Goal: Task Accomplishment & Management: Use online tool/utility

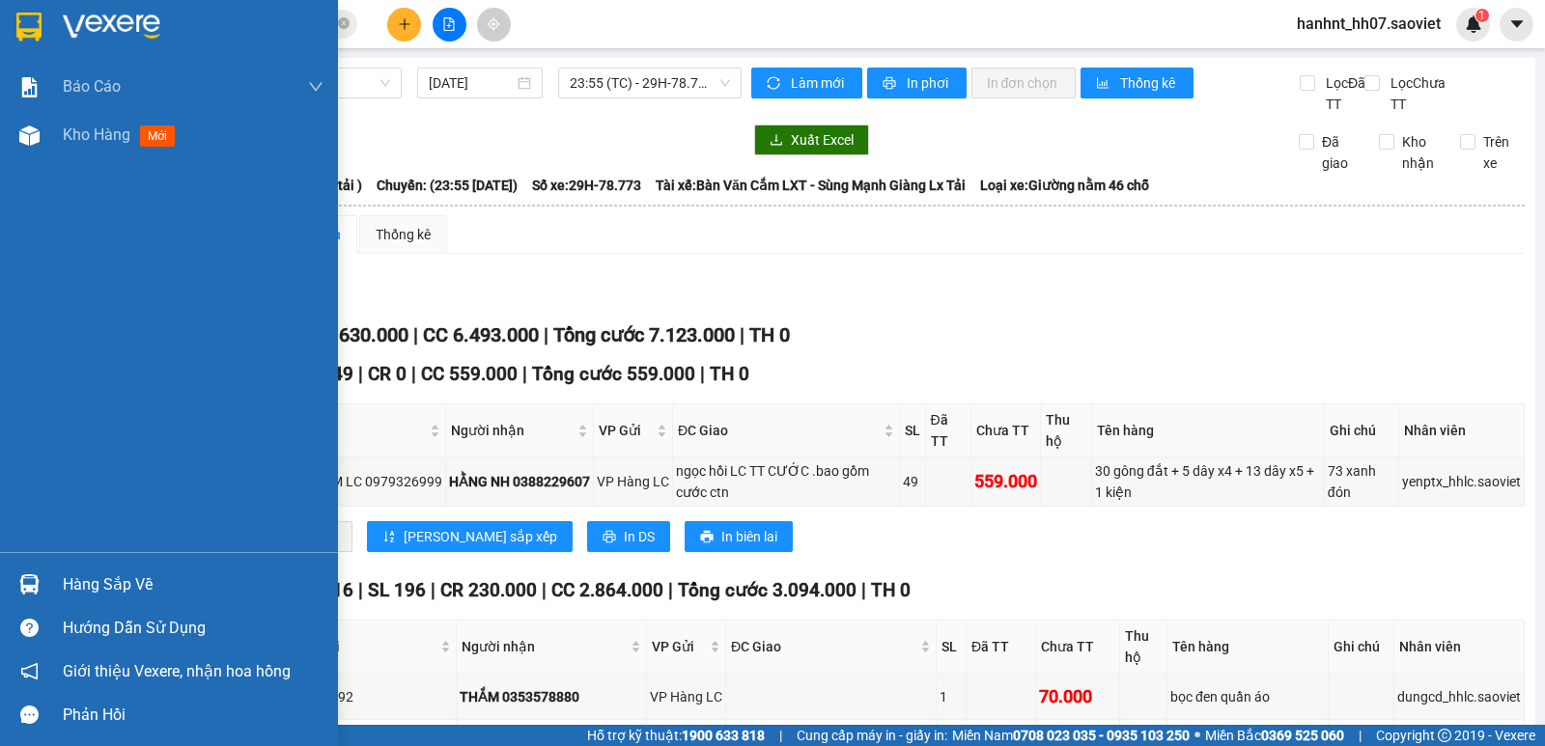
scroll to position [547, 0]
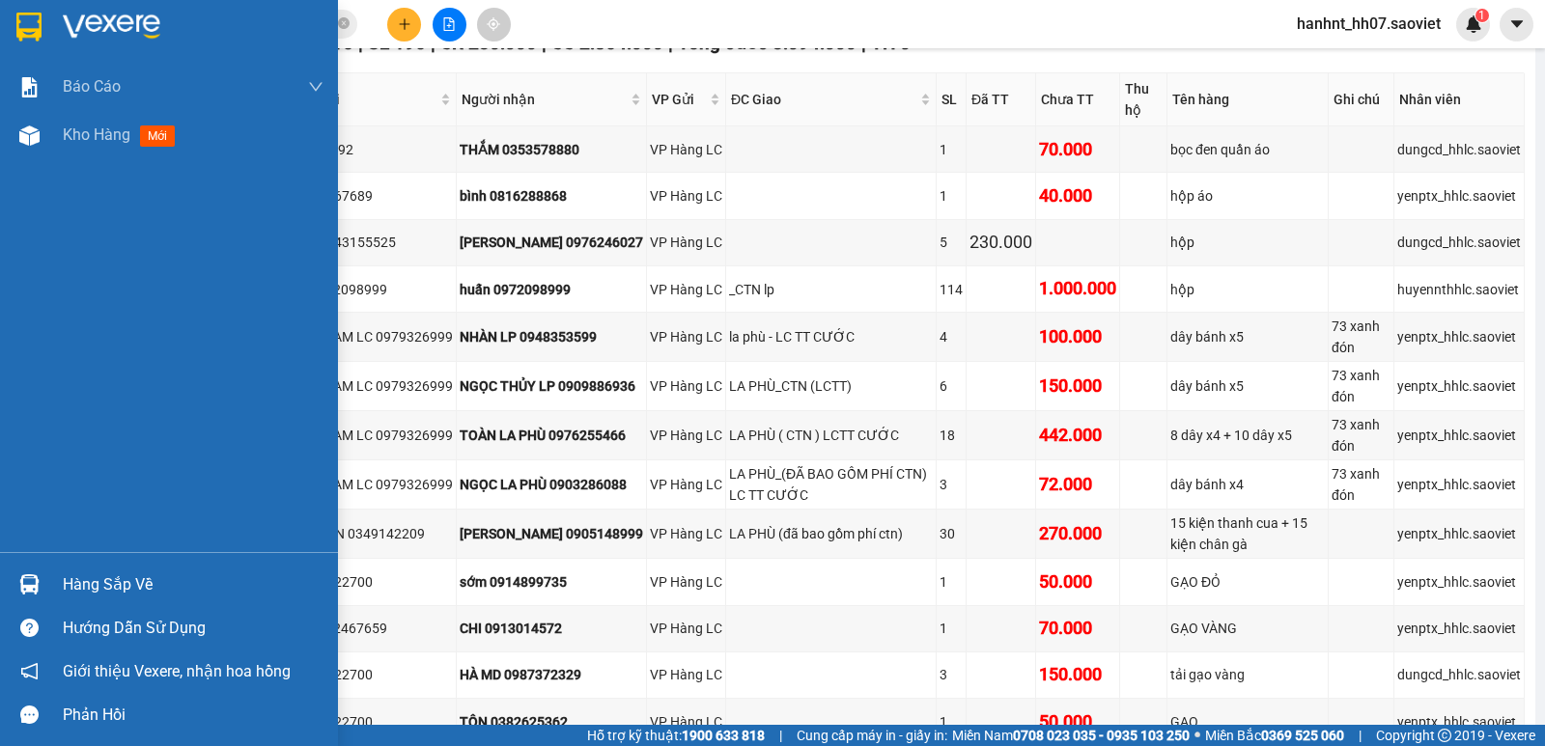
click at [112, 586] on div "Hàng sắp về" at bounding box center [193, 585] width 261 height 29
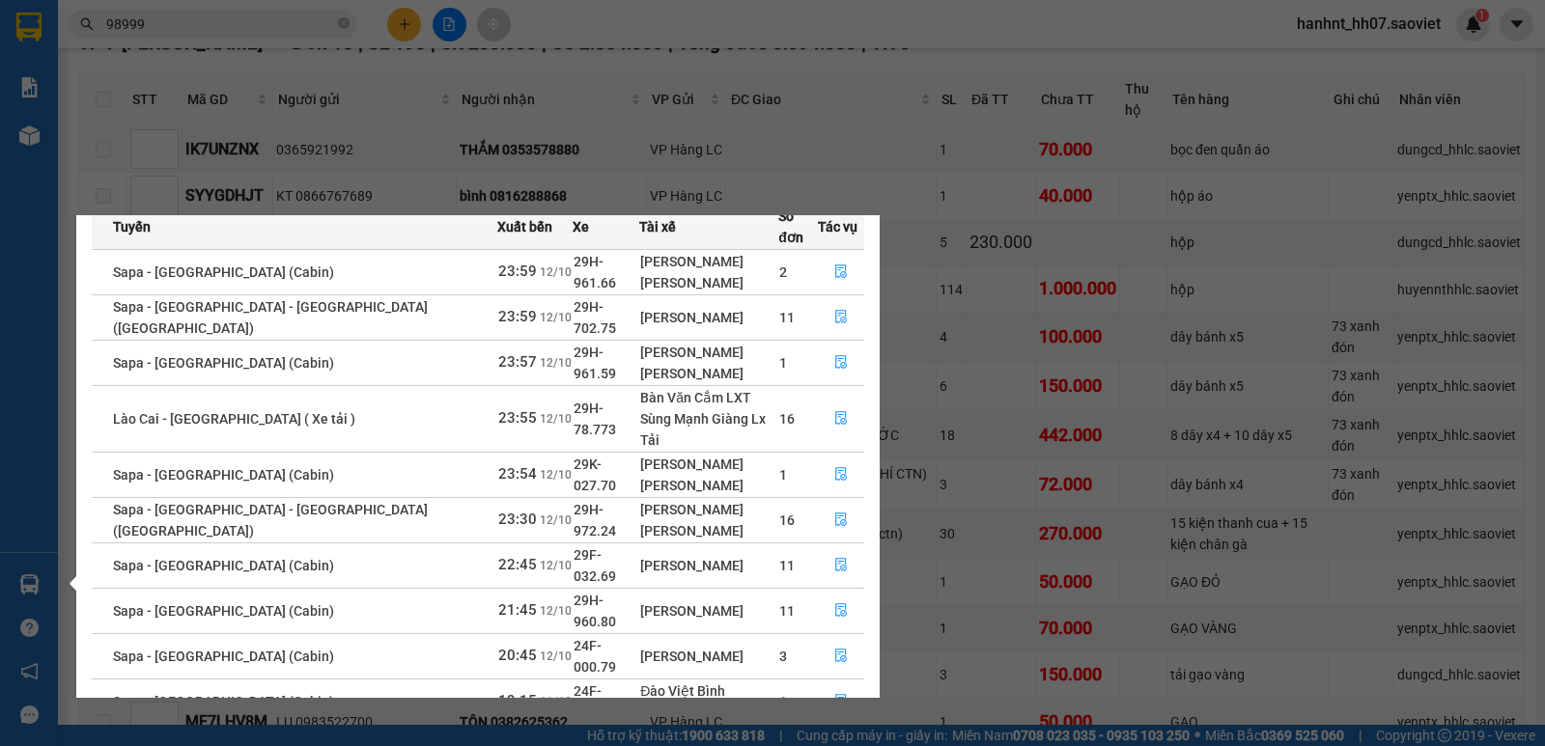
scroll to position [96, 0]
click at [836, 648] on icon "file-done" at bounding box center [841, 655] width 14 height 14
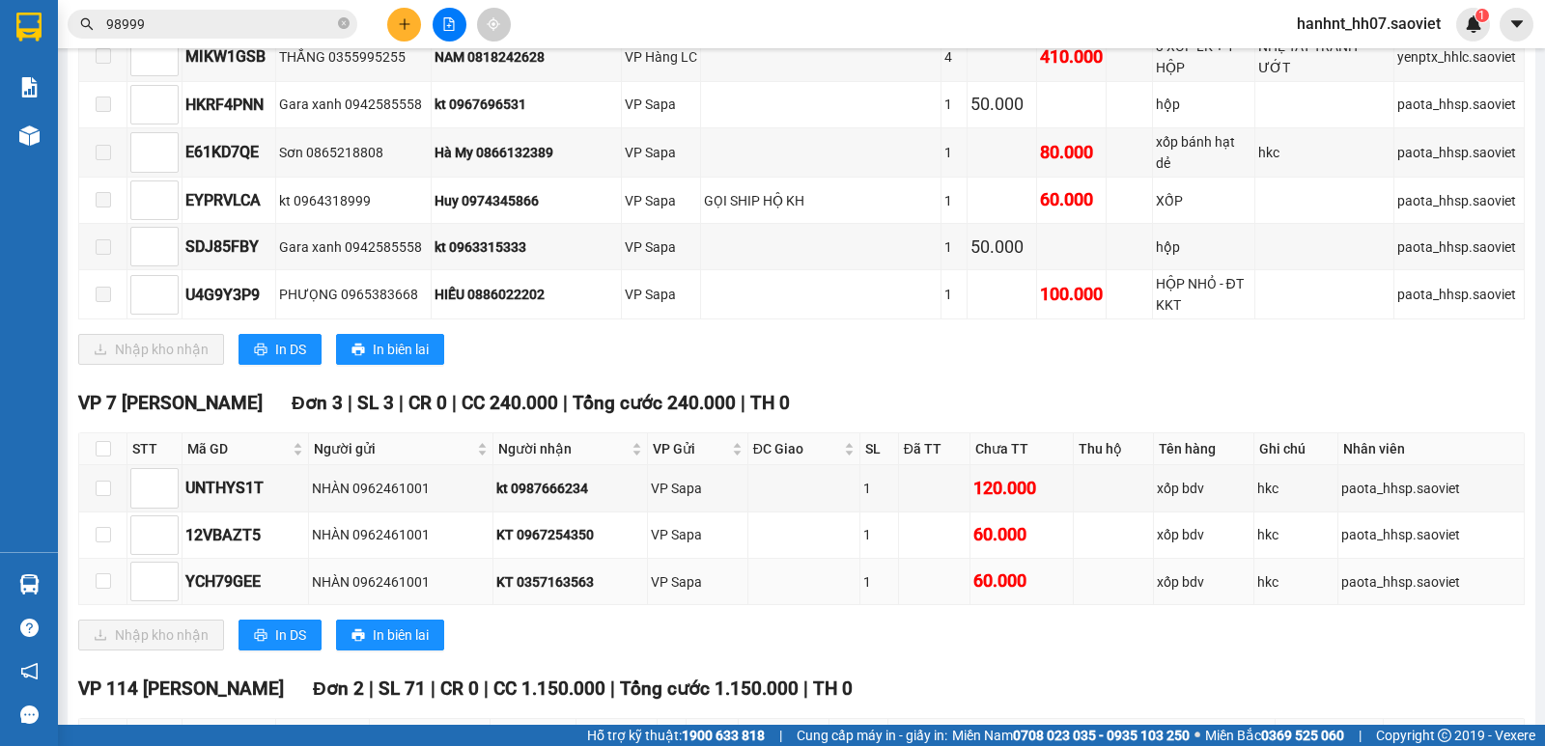
scroll to position [1190, 0]
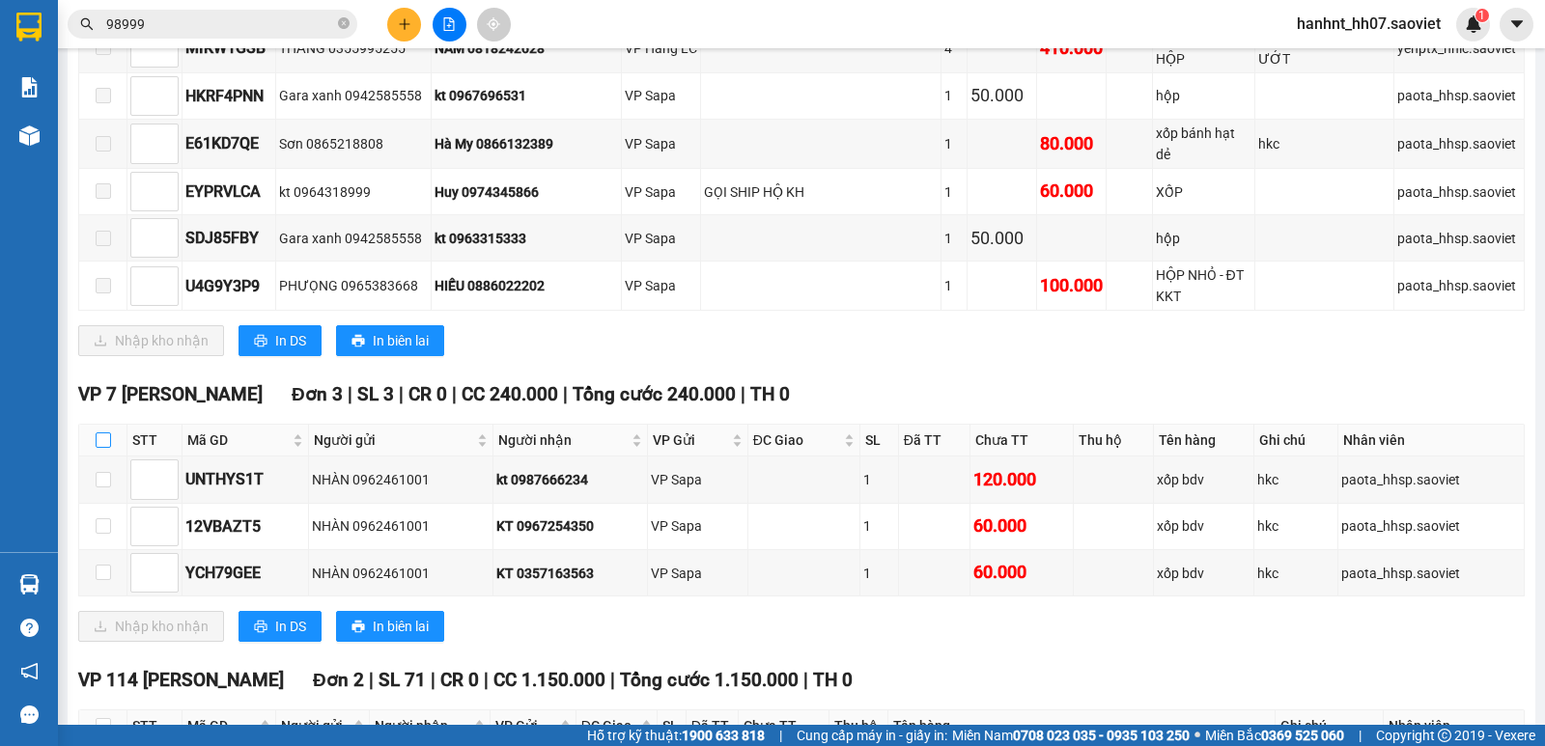
click at [108, 432] on input "checkbox" at bounding box center [103, 439] width 15 height 15
checkbox input "true"
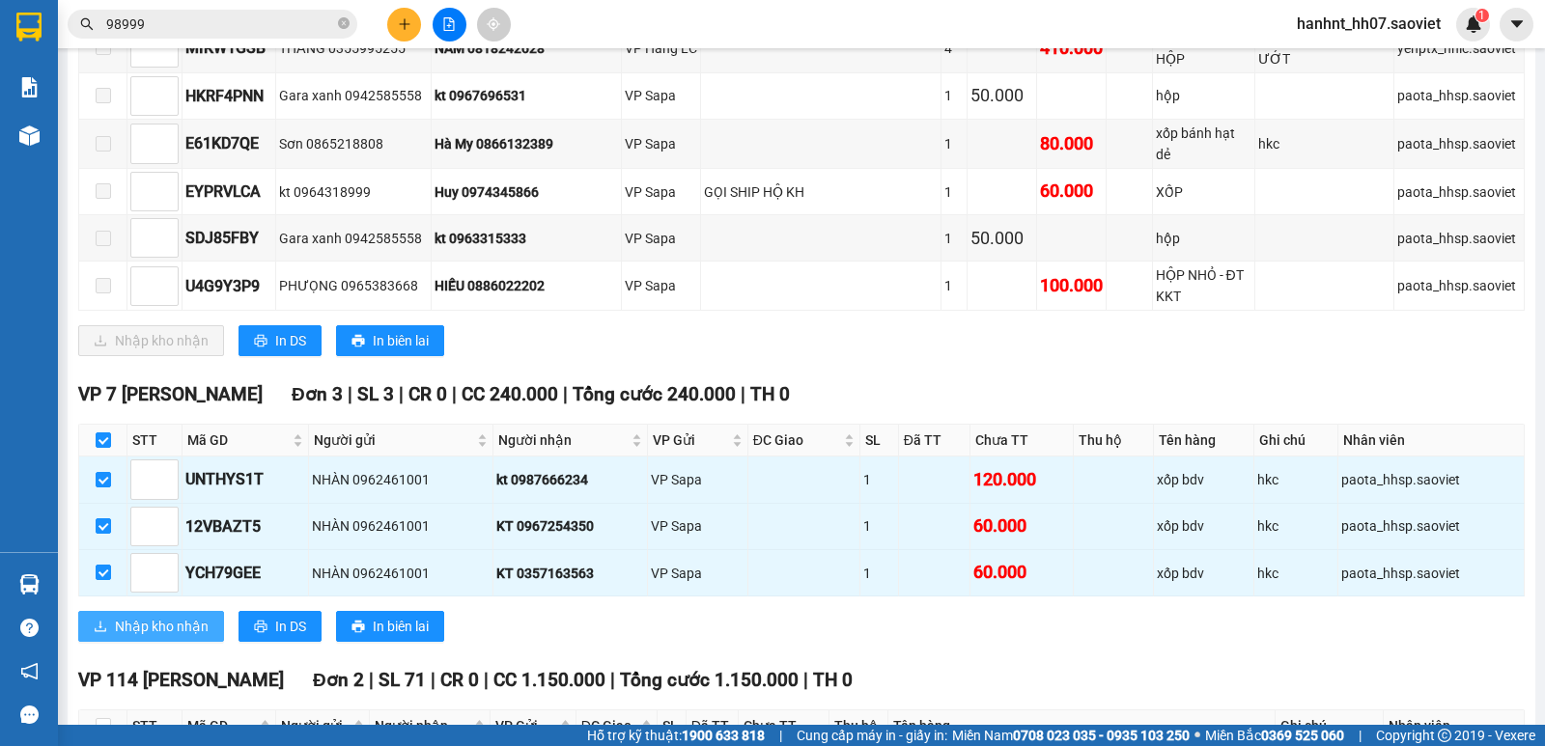
click at [148, 616] on span "Nhập kho nhận" at bounding box center [162, 626] width 94 height 21
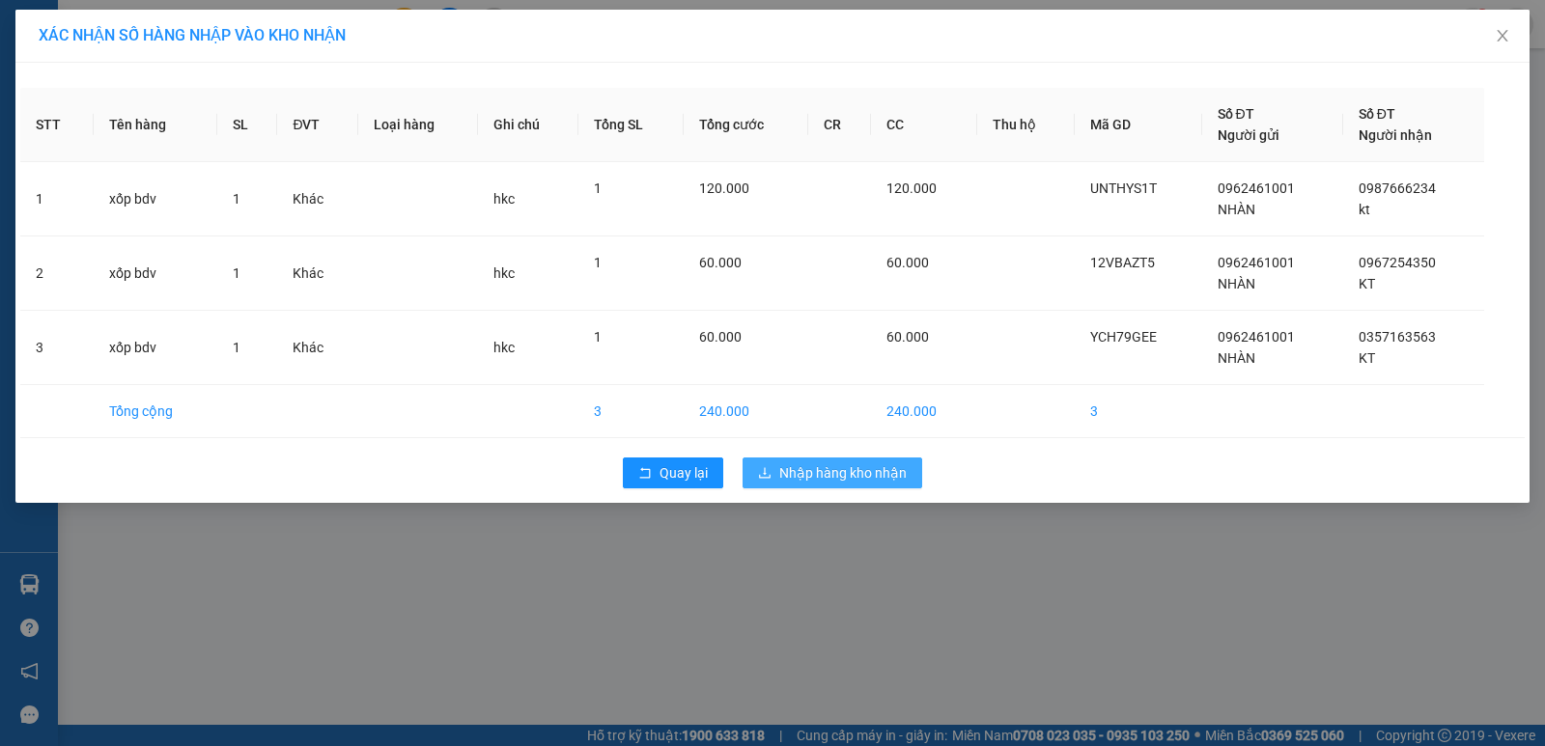
click at [831, 469] on span "Nhập hàng kho nhận" at bounding box center [842, 472] width 127 height 21
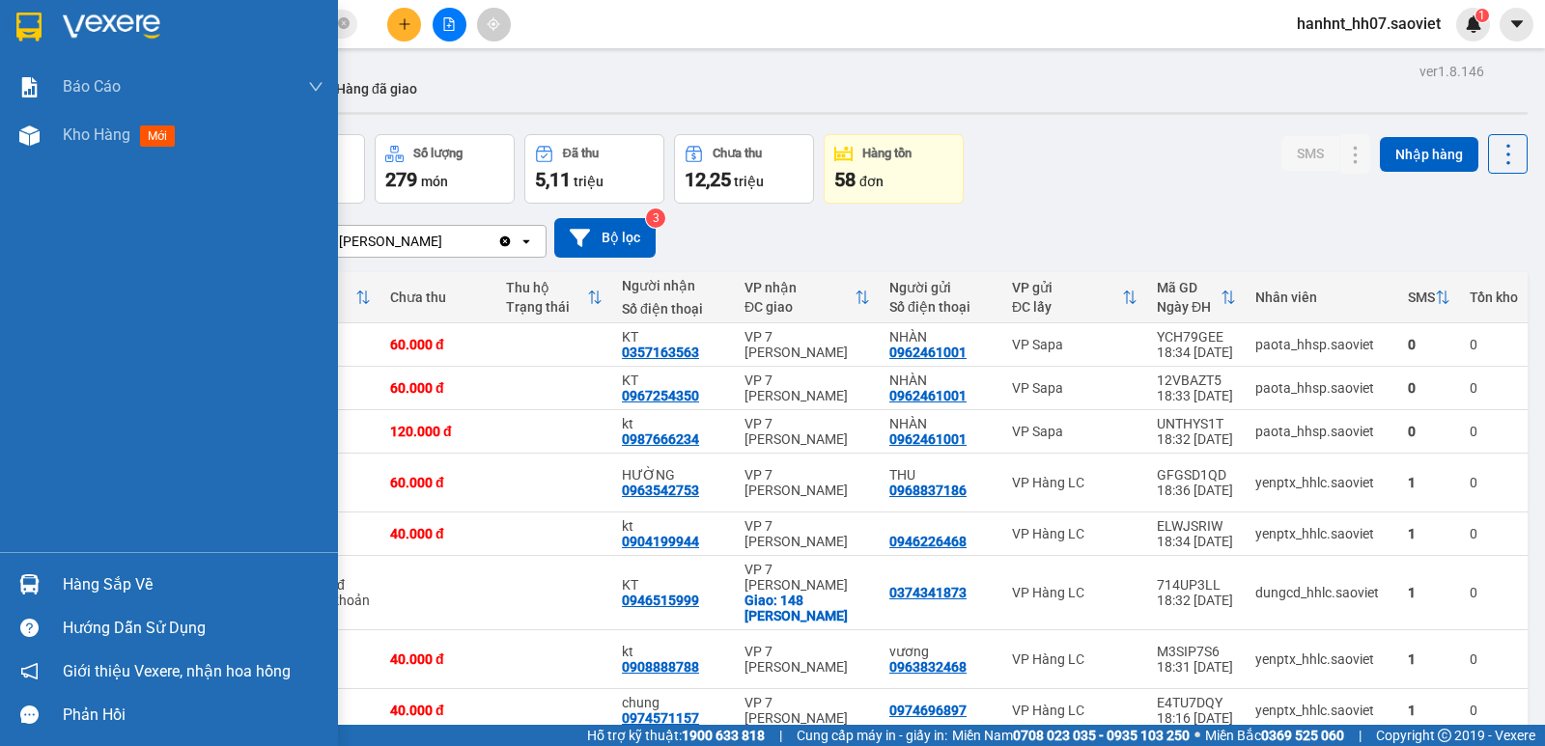
click at [60, 584] on div "Hàng sắp về" at bounding box center [169, 584] width 338 height 43
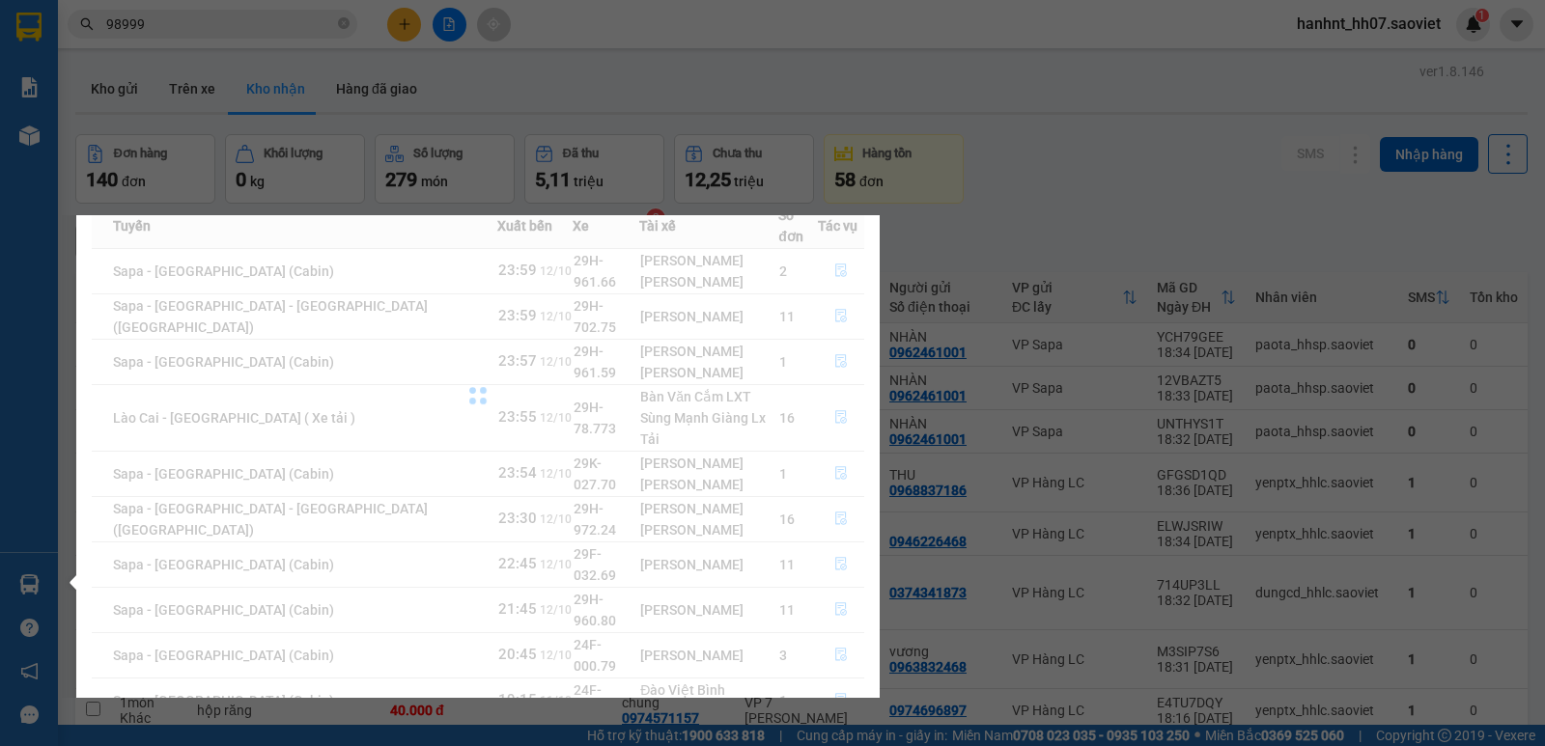
scroll to position [31, 0]
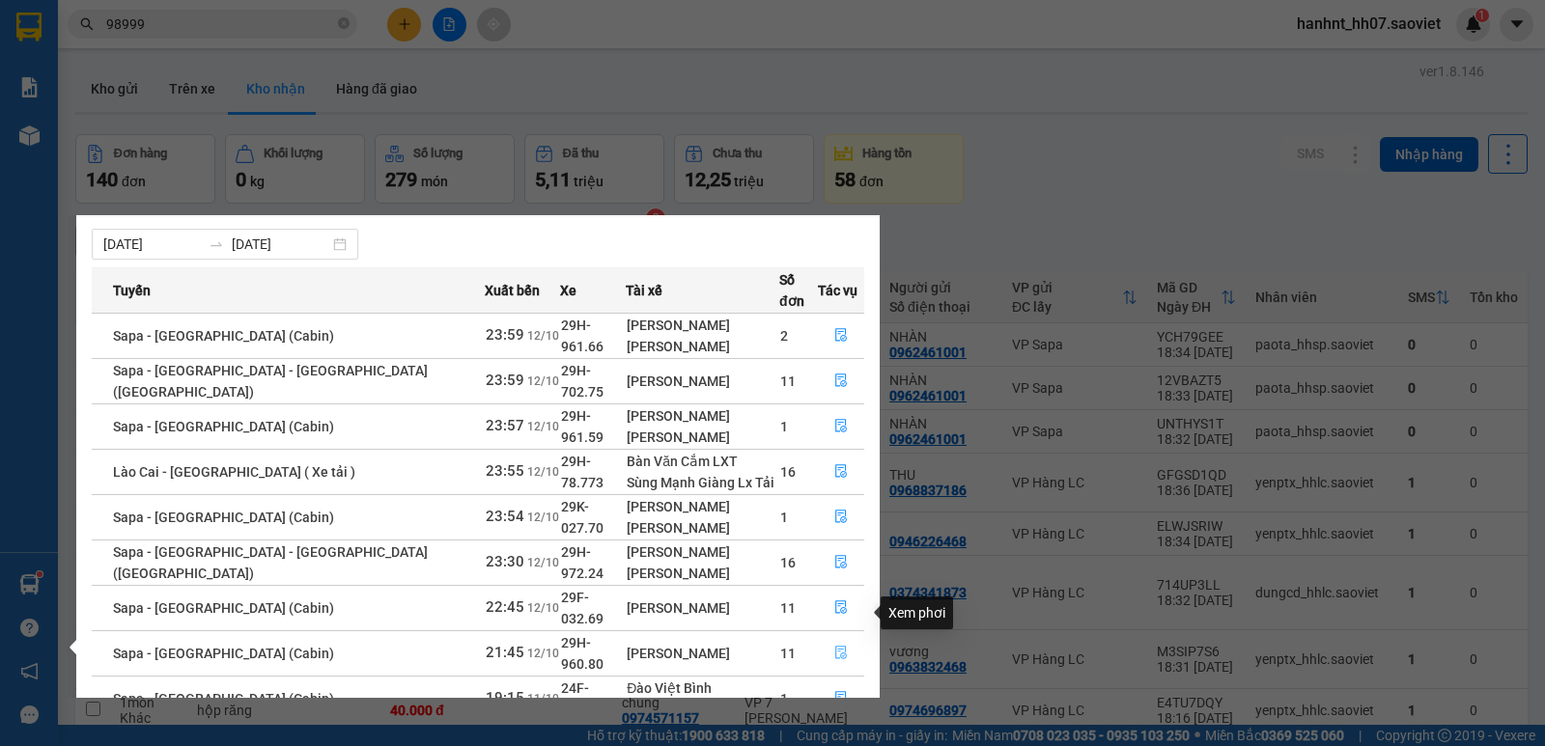
click at [836, 646] on icon "file-done" at bounding box center [841, 653] width 14 height 14
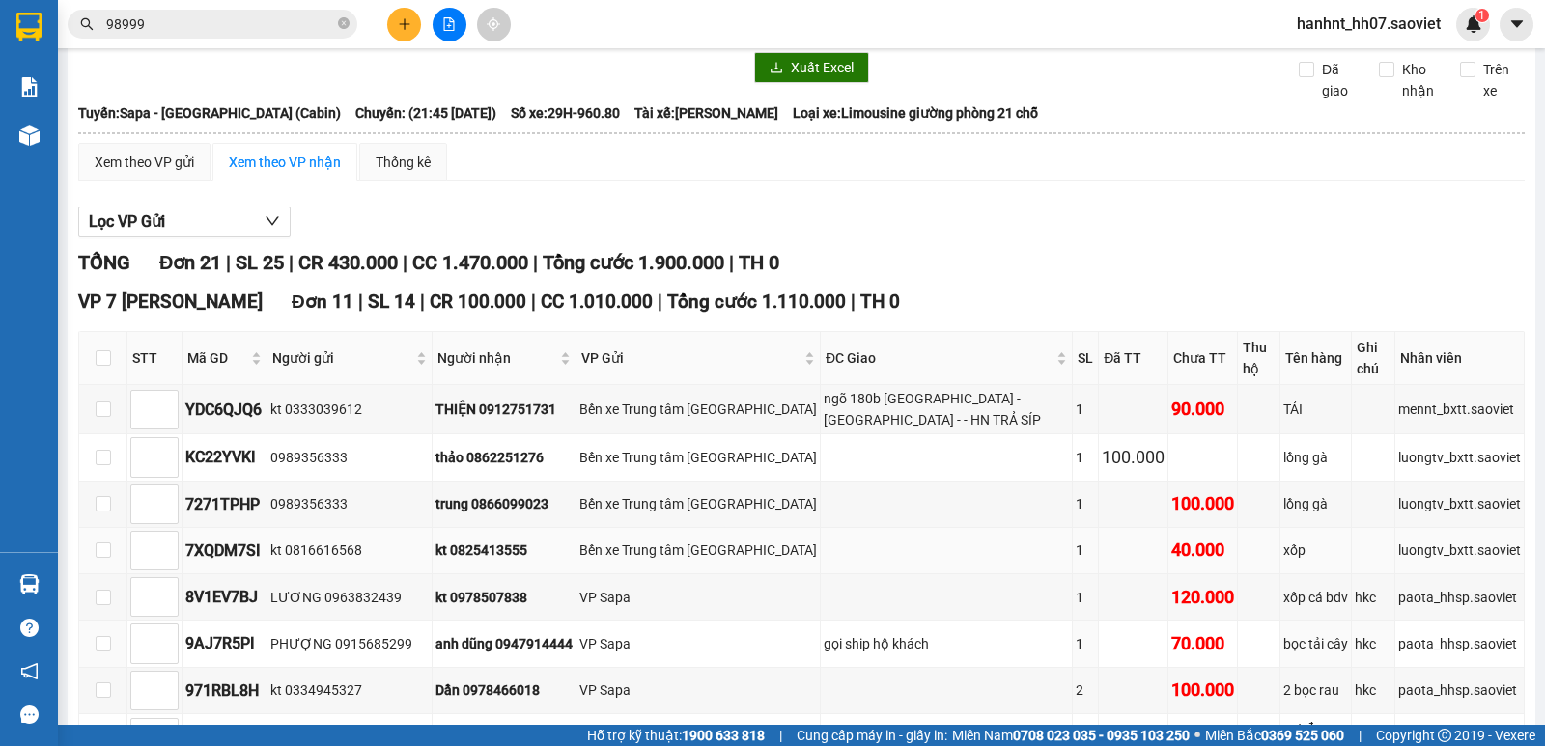
scroll to position [97, 0]
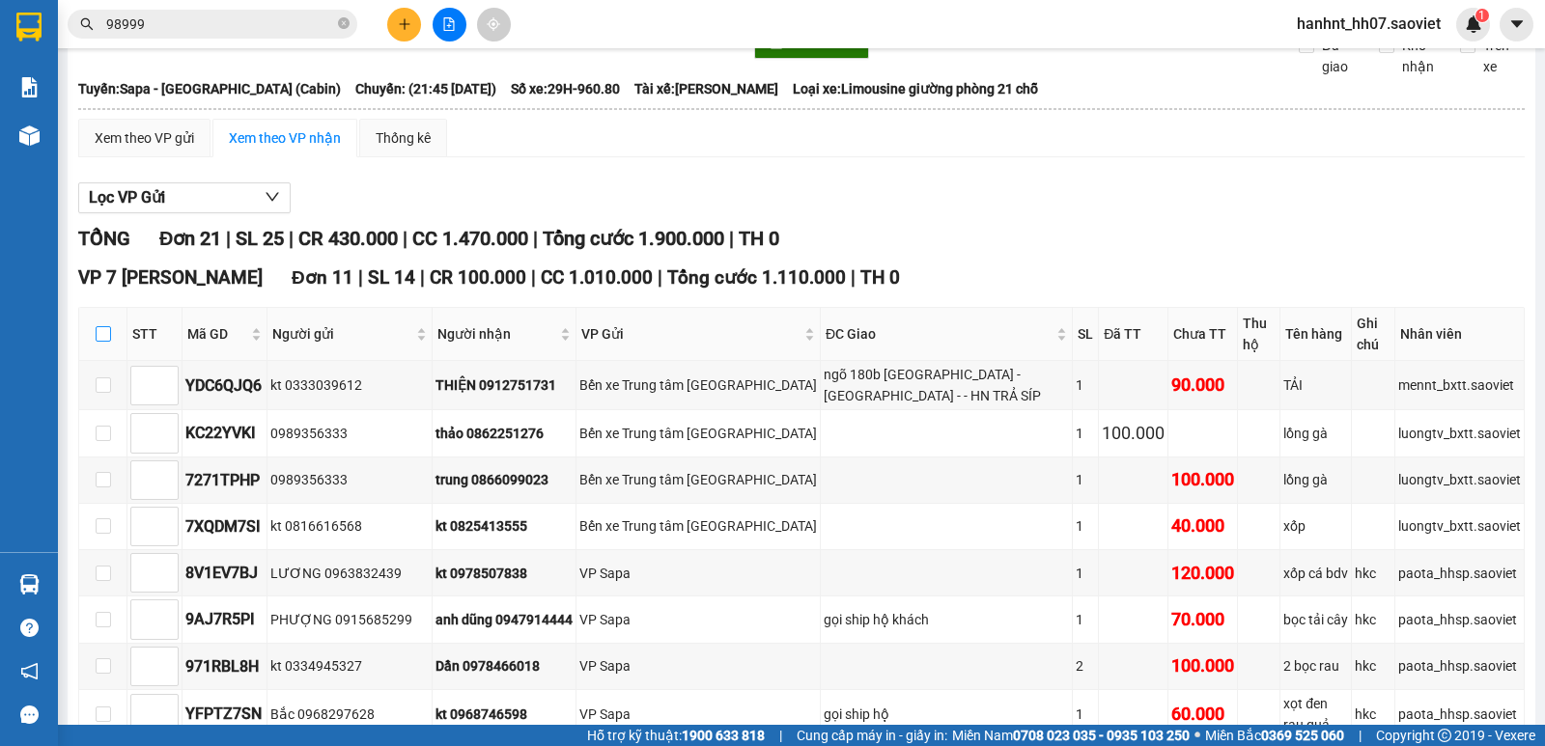
click at [104, 333] on input "checkbox" at bounding box center [103, 333] width 15 height 15
checkbox input "true"
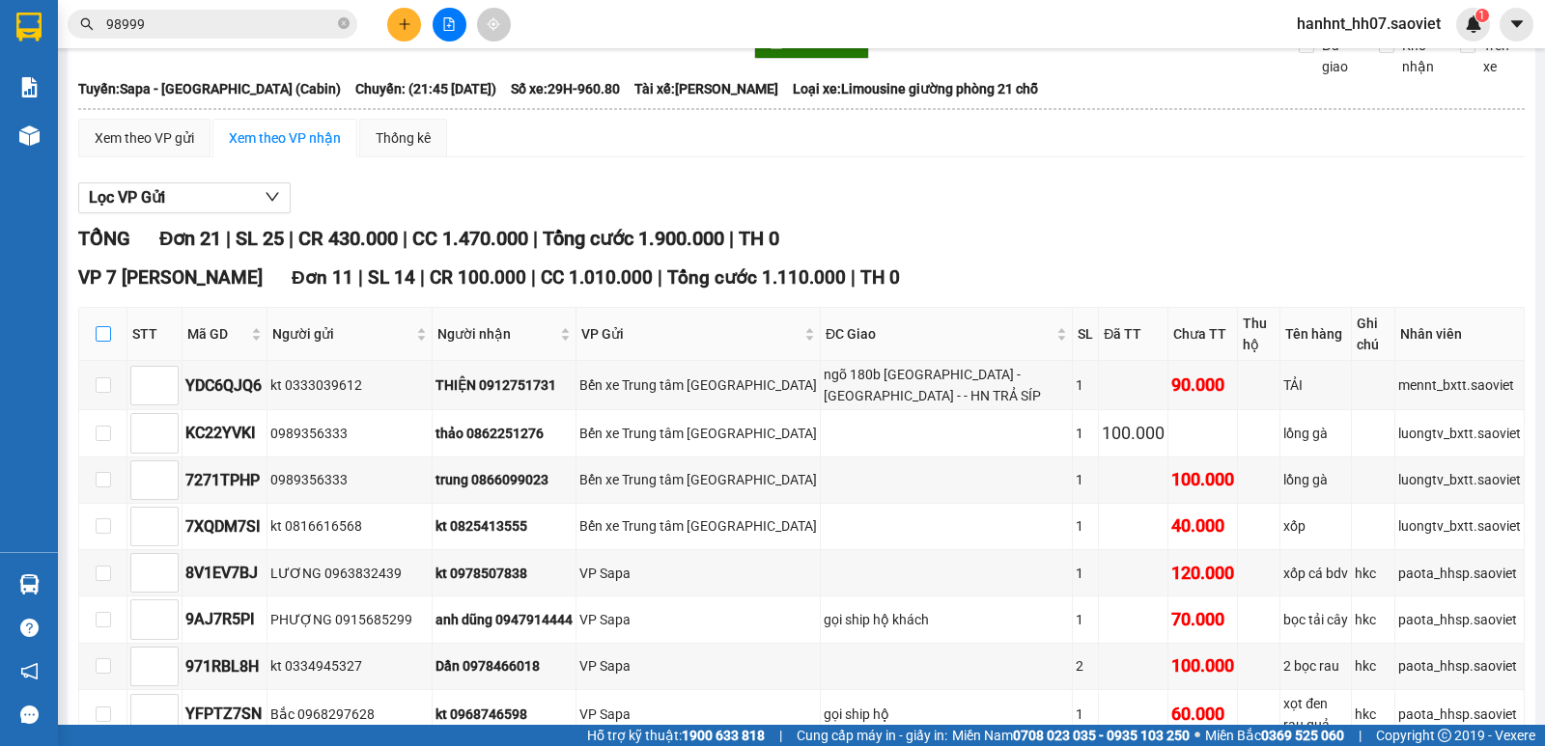
checkbox input "true"
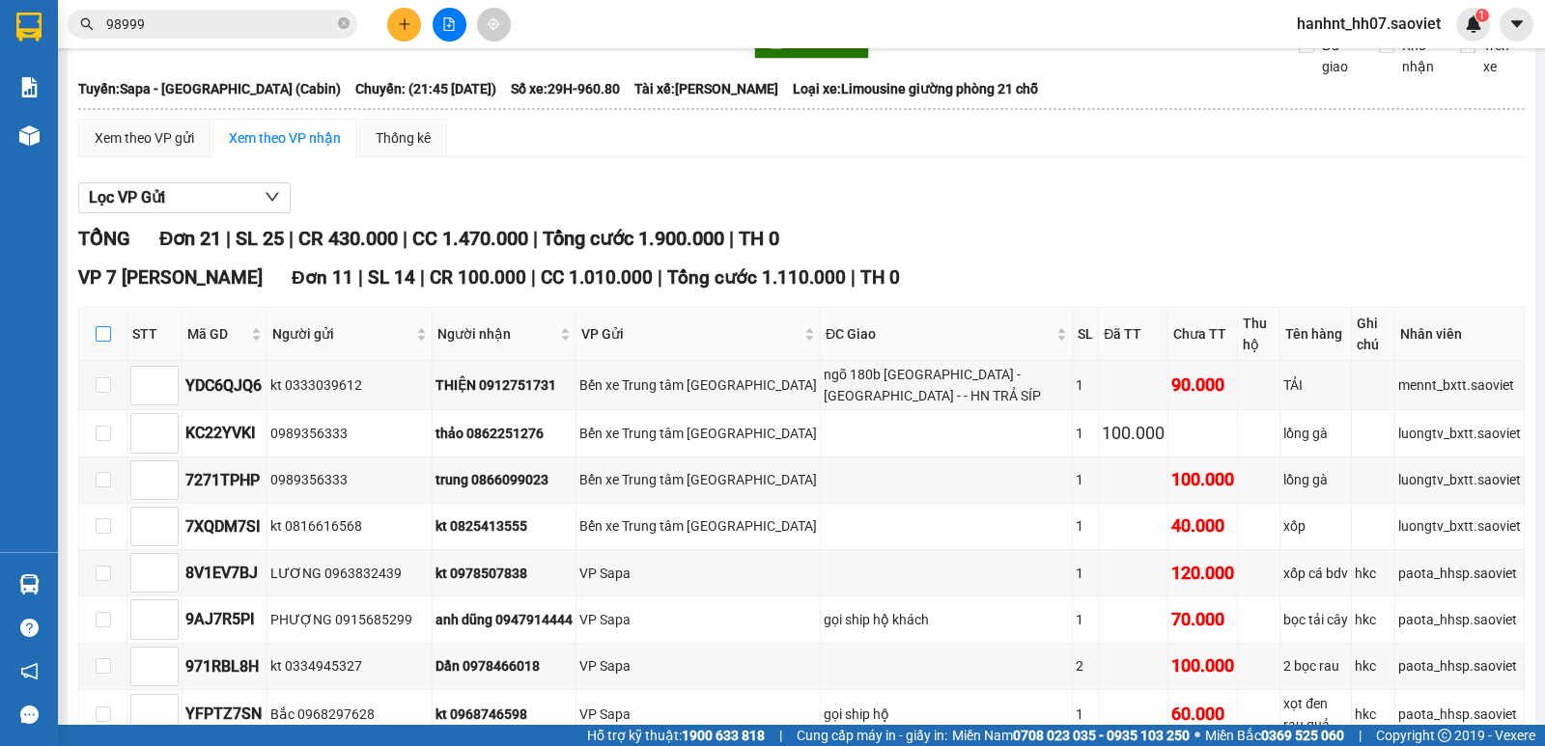
checkbox input "true"
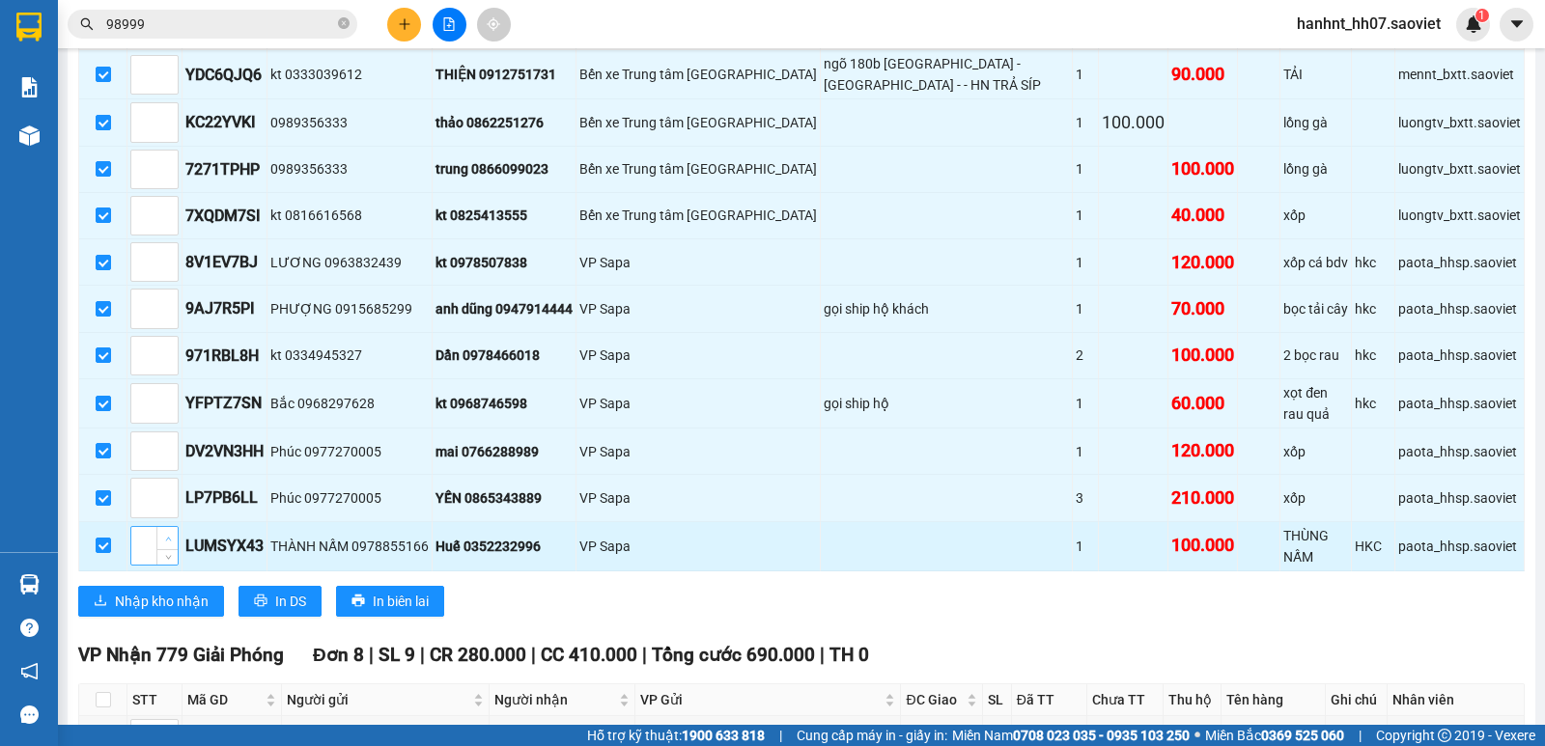
scroll to position [451, 0]
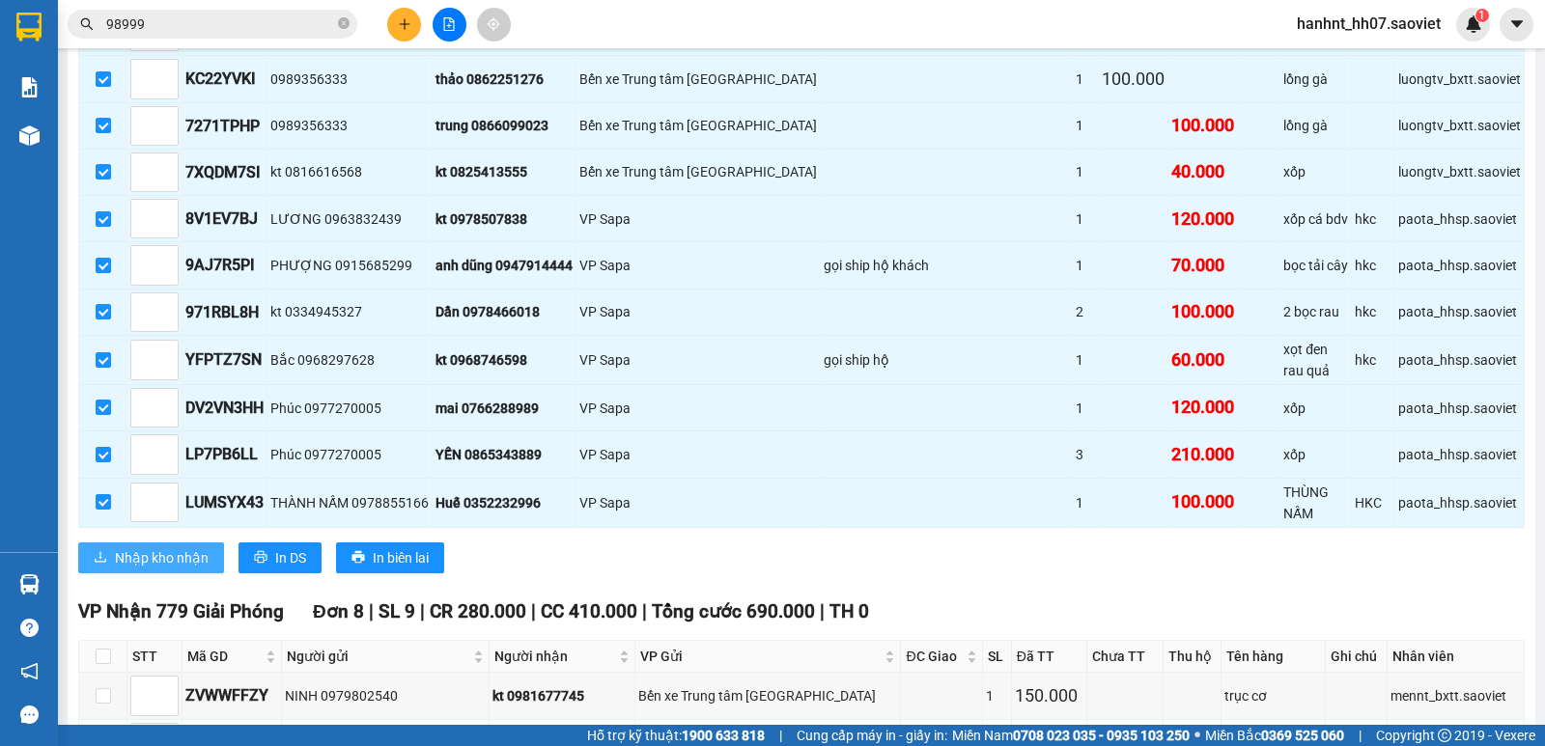
click at [168, 550] on span "Nhập kho nhận" at bounding box center [162, 557] width 94 height 21
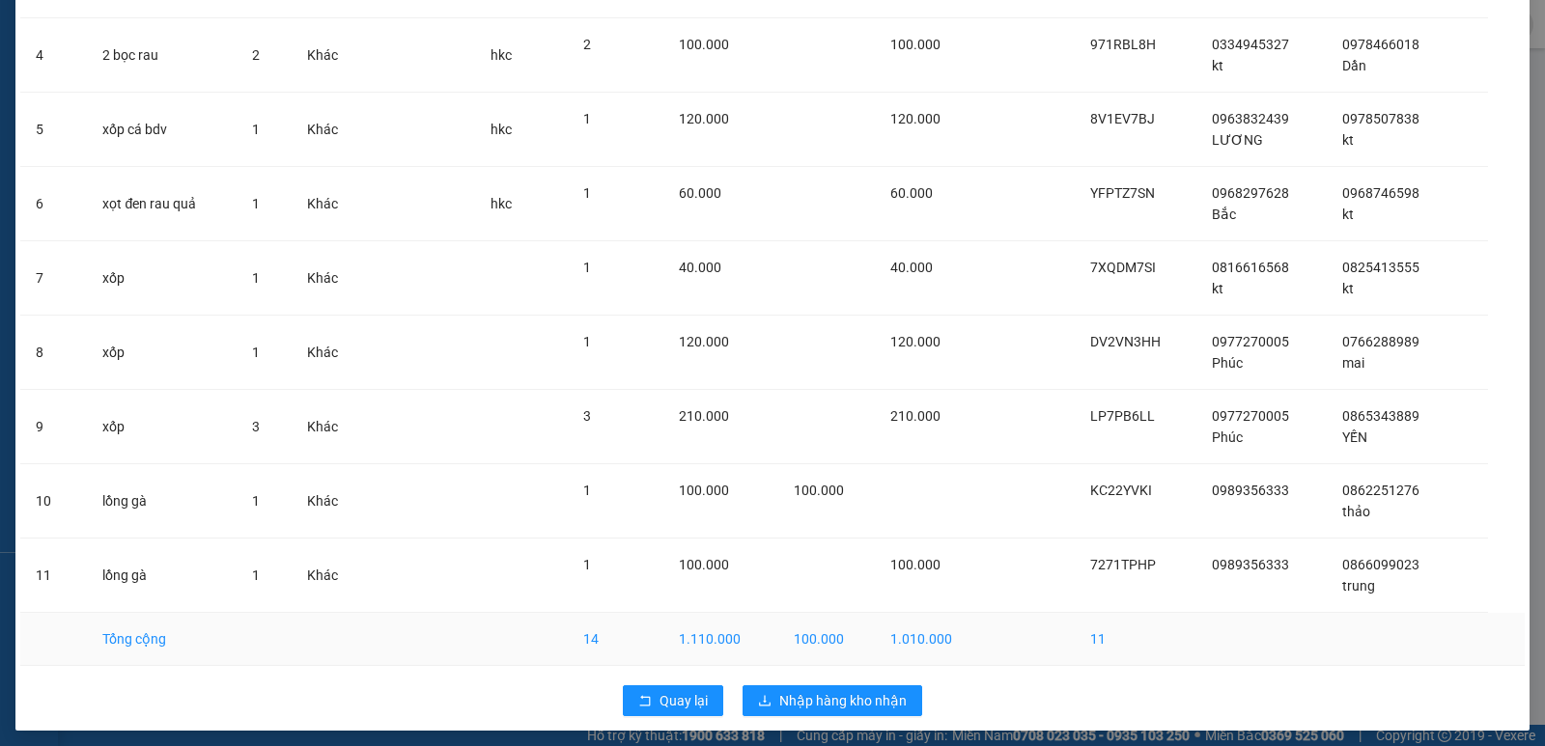
scroll to position [375, 0]
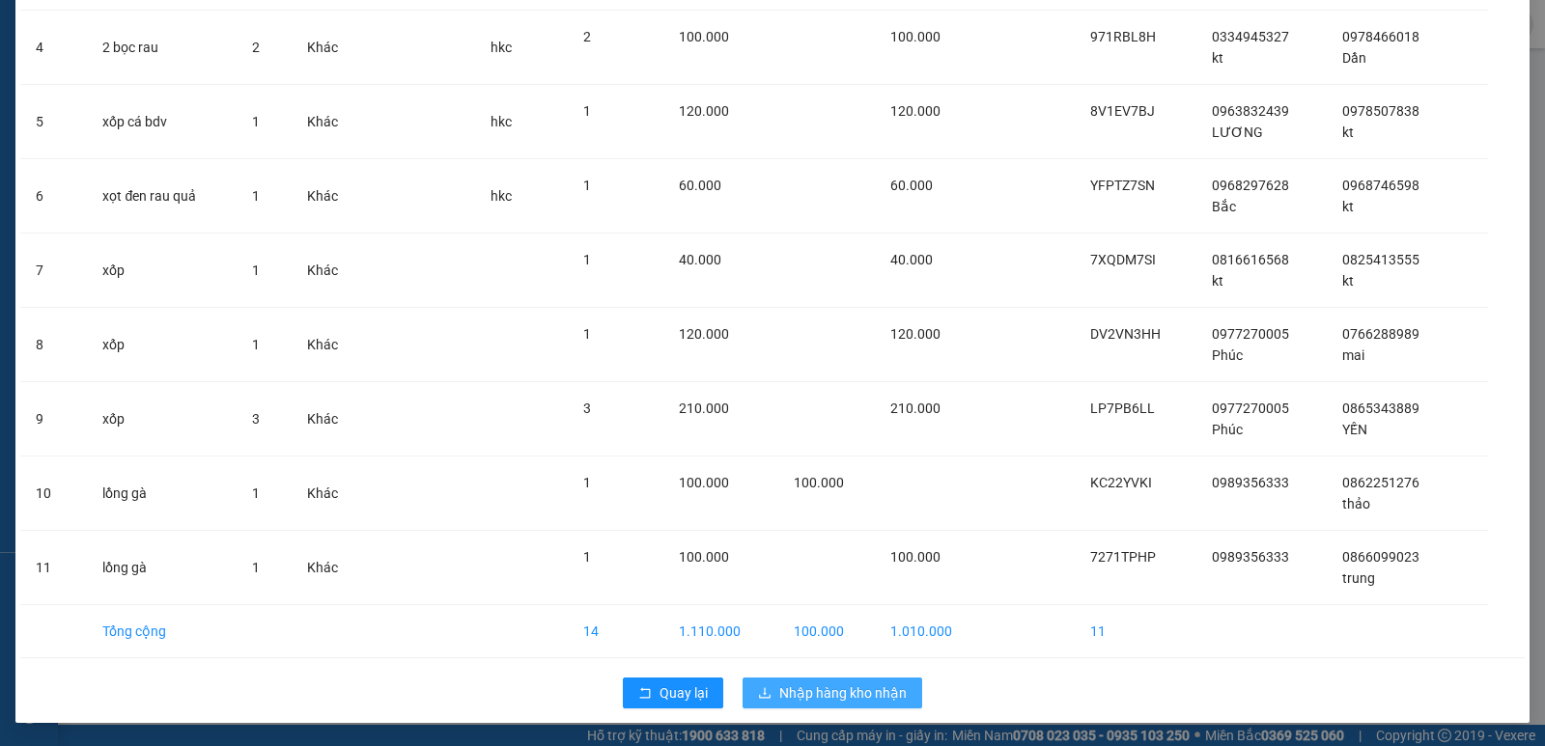
click at [812, 688] on span "Nhập hàng kho nhận" at bounding box center [842, 692] width 127 height 21
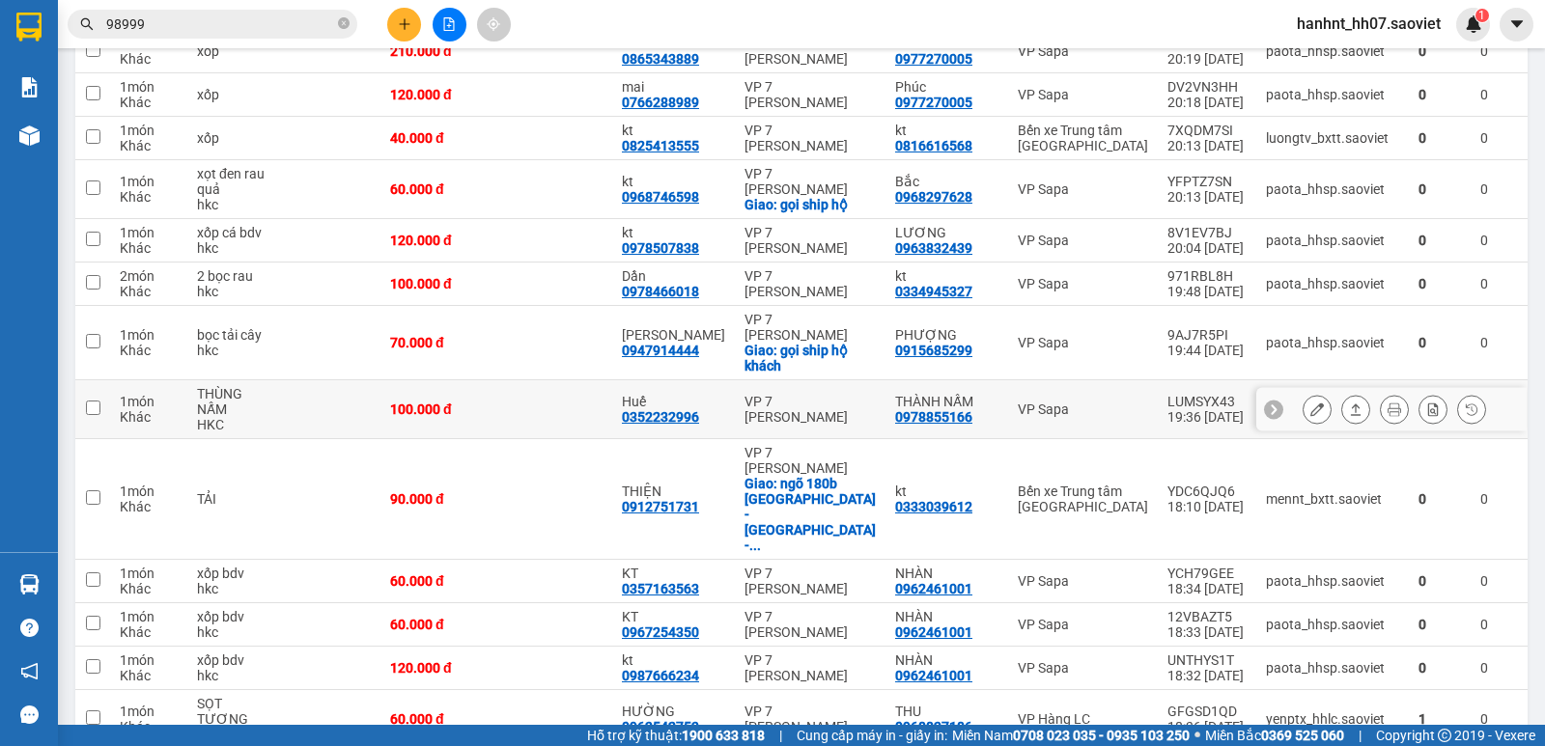
scroll to position [418, 0]
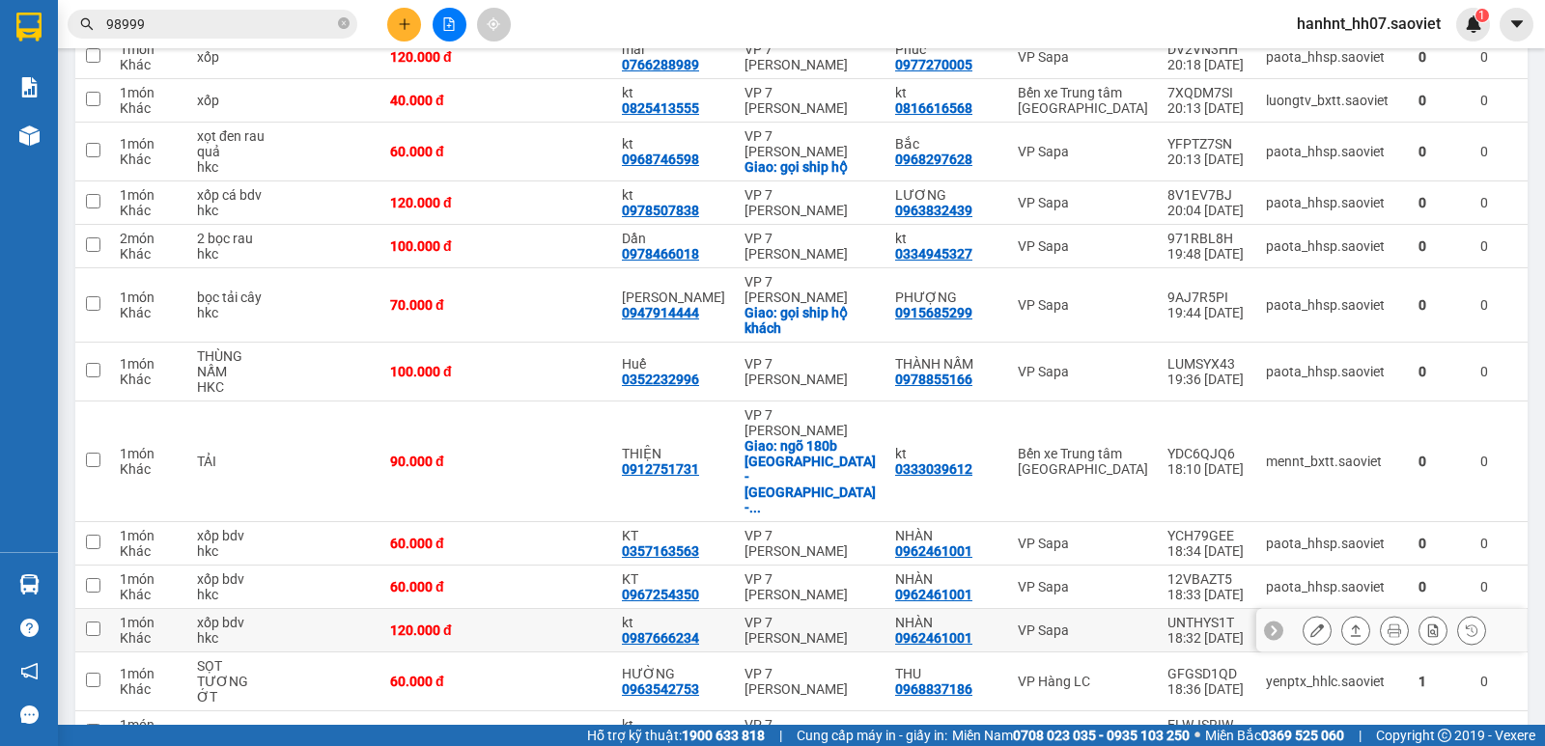
click at [191, 609] on td "xốp bdv hkc" at bounding box center [230, 630] width 87 height 43
checkbox input "true"
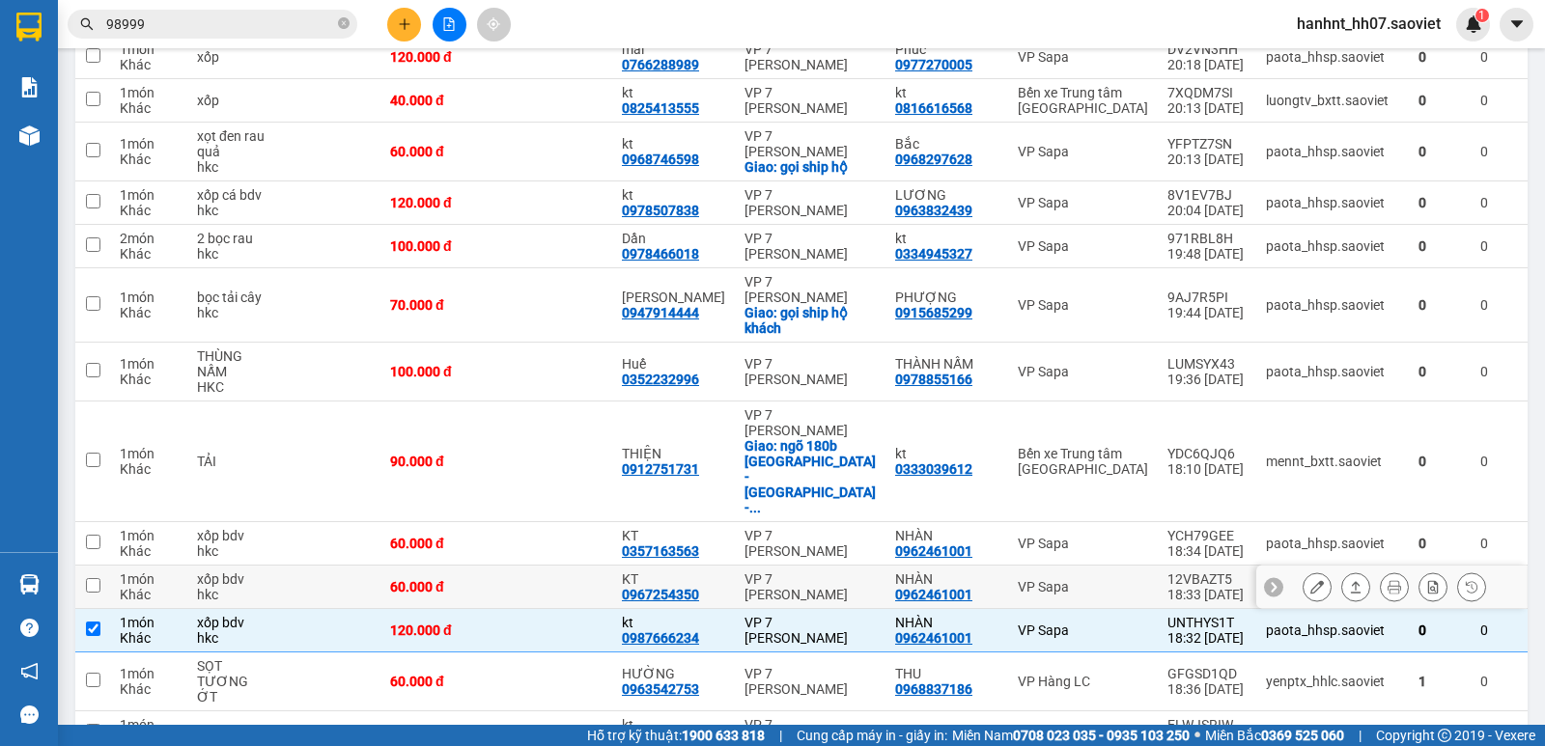
click at [141, 587] on div "Khác" at bounding box center [149, 594] width 58 height 15
checkbox input "true"
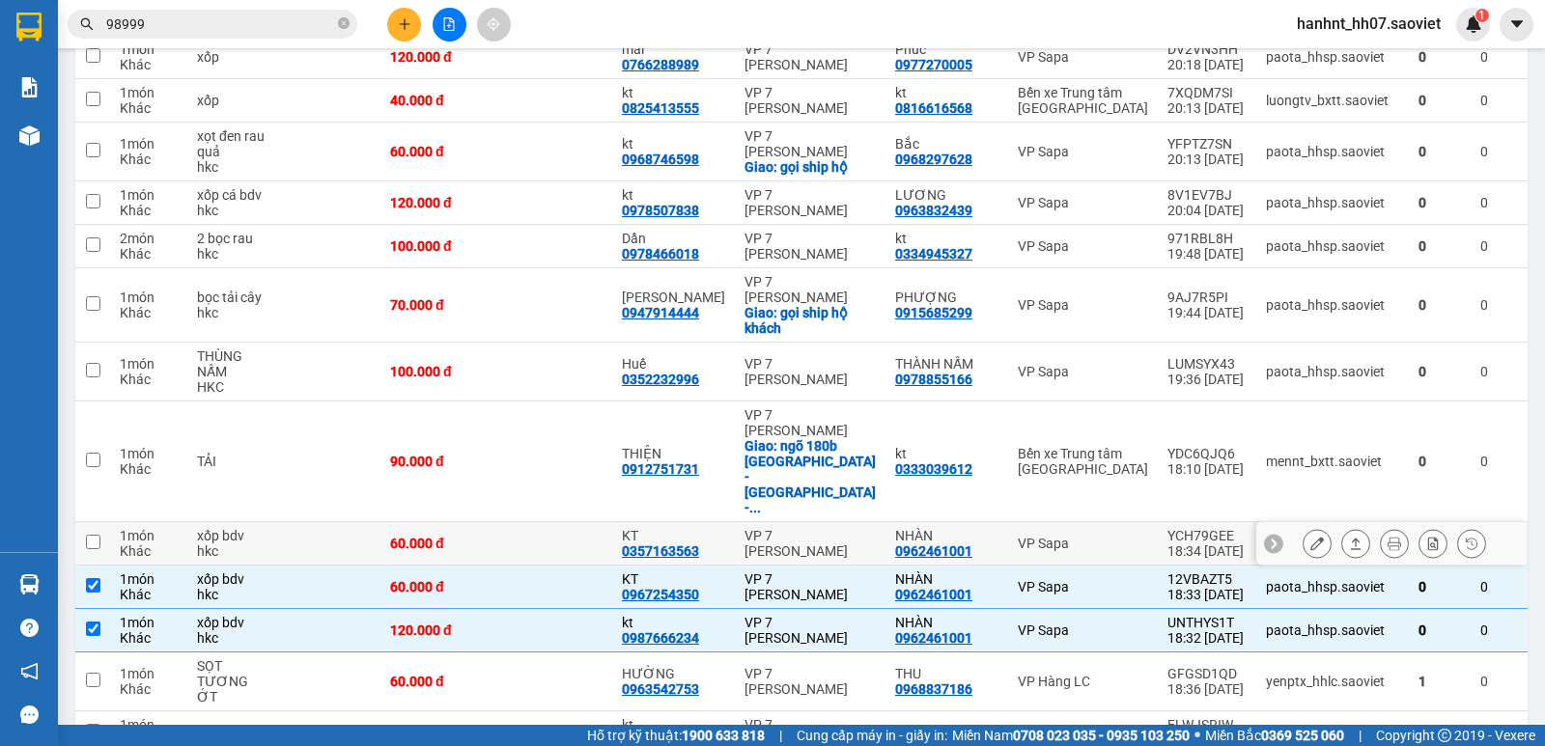
click at [135, 543] on div "Khác" at bounding box center [149, 550] width 58 height 15
checkbox input "true"
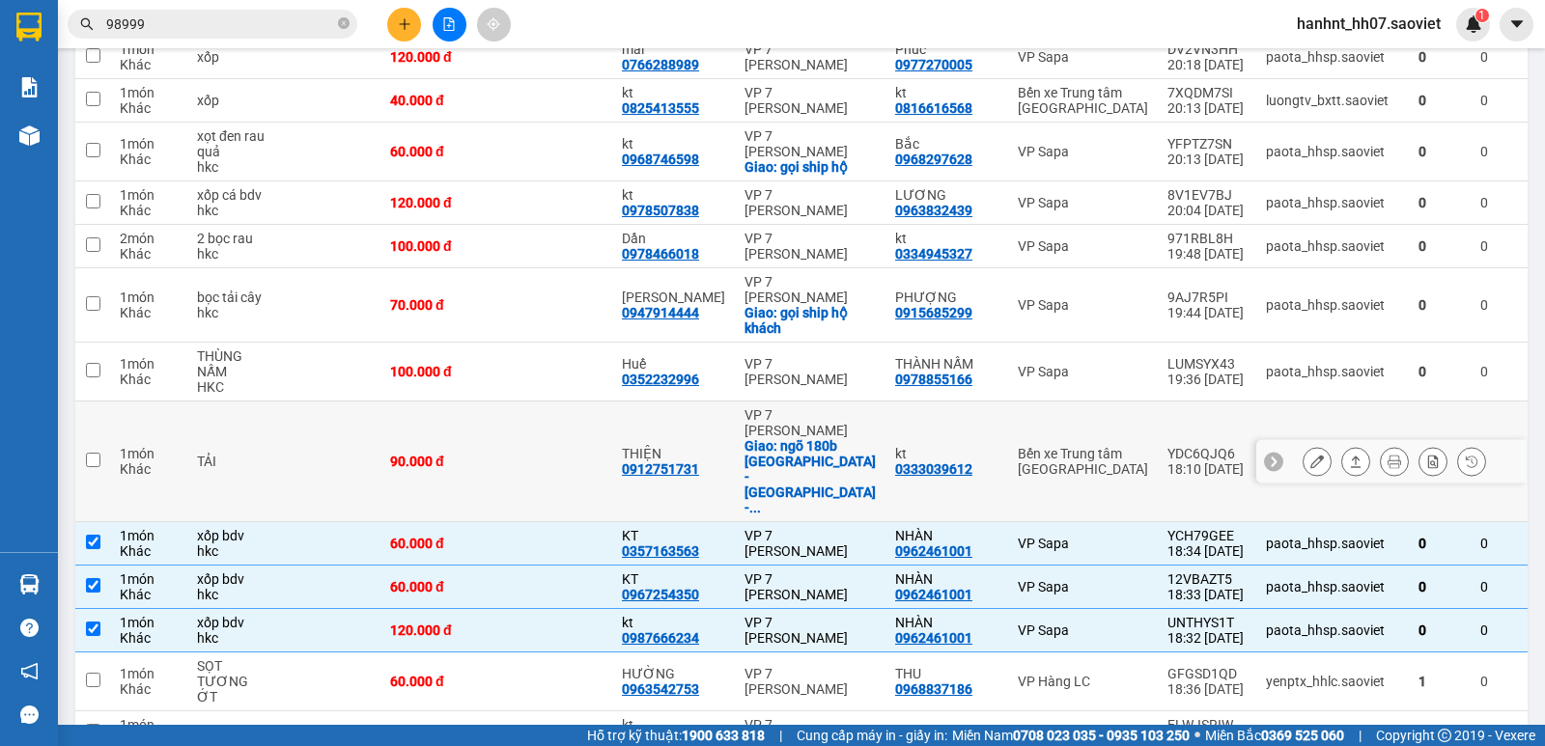
click at [142, 446] on div "1 món" at bounding box center [149, 453] width 58 height 15
checkbox input "true"
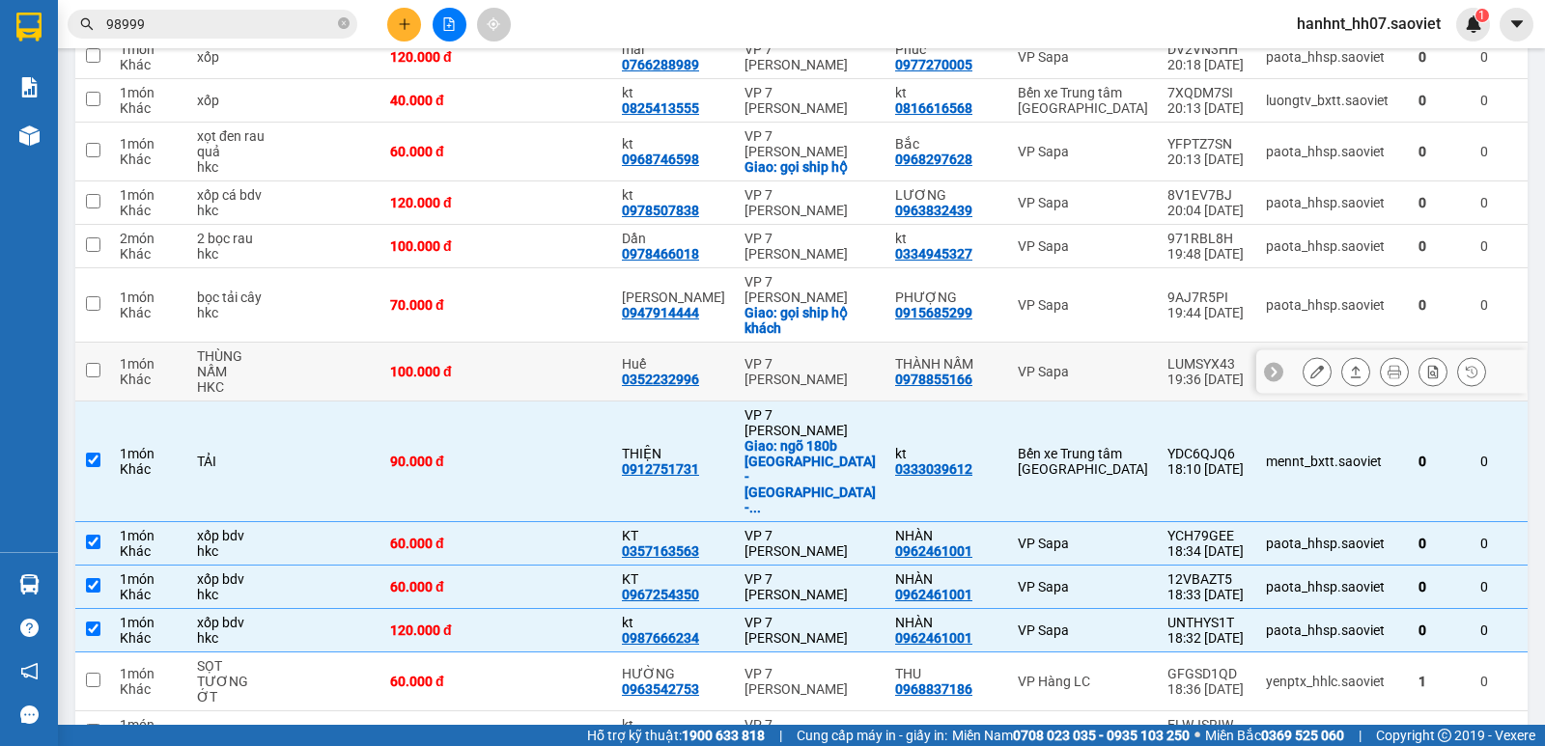
click at [140, 372] on div "Khác" at bounding box center [149, 379] width 58 height 15
checkbox input "true"
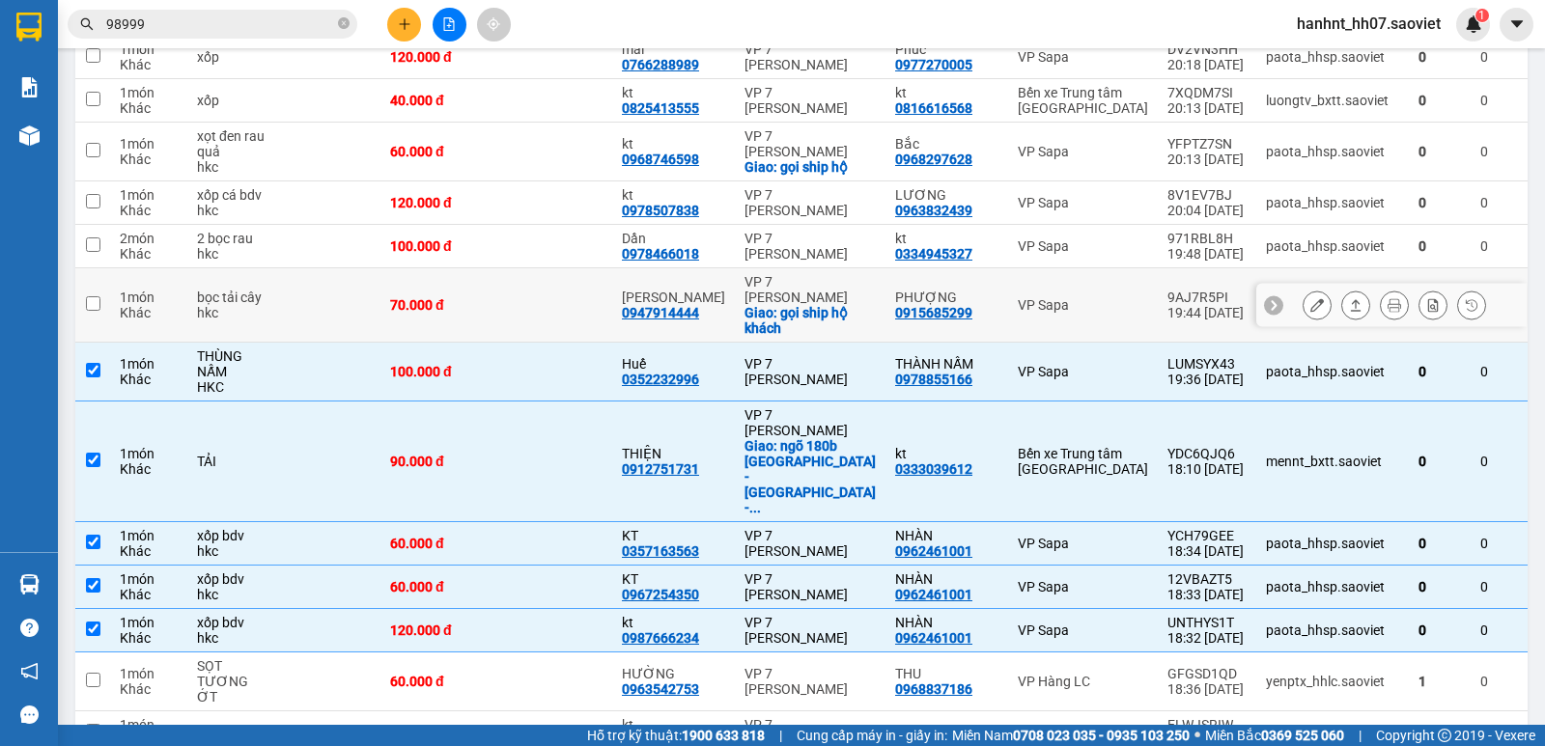
click at [140, 300] on div "1 món" at bounding box center [149, 297] width 58 height 15
checkbox input "true"
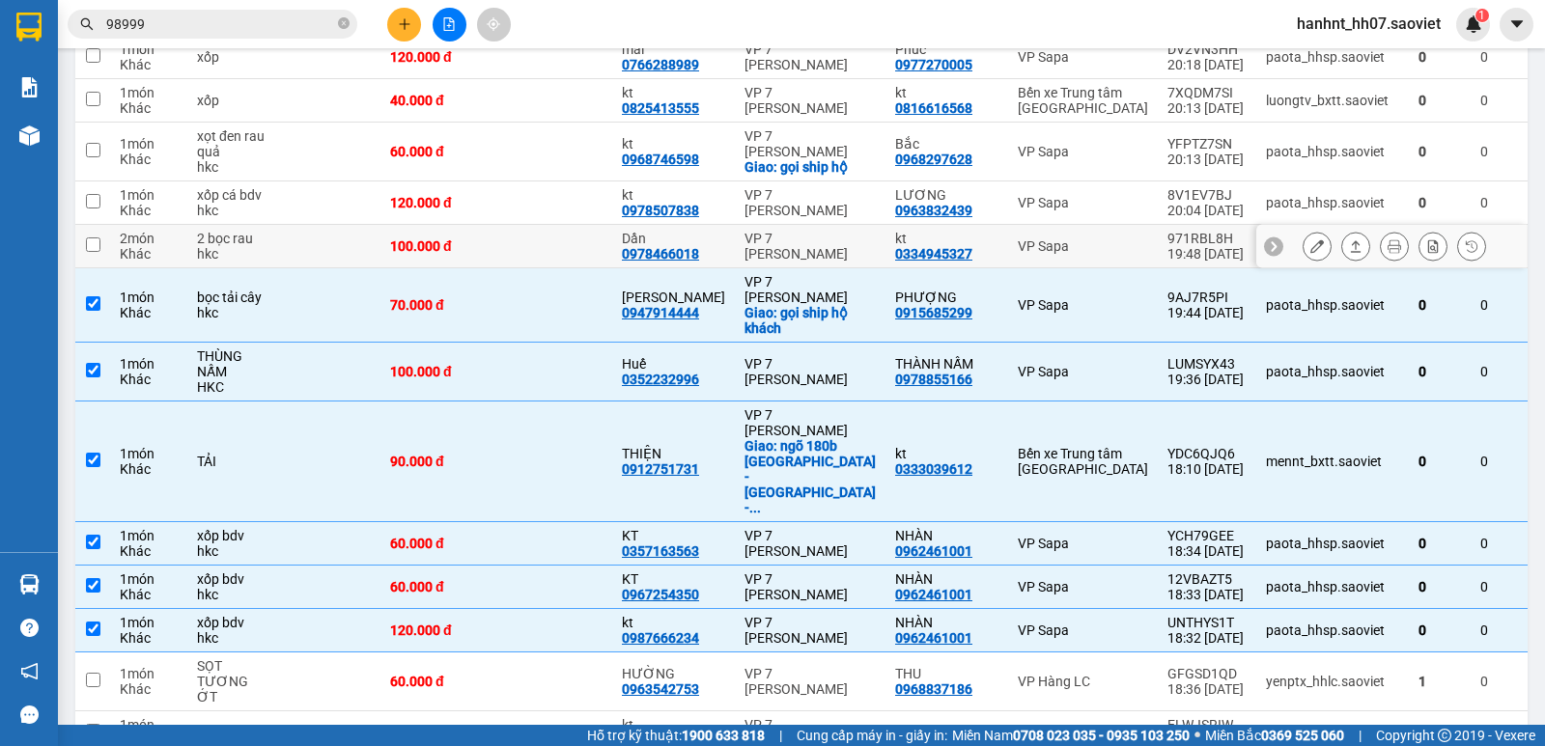
click at [142, 233] on div "2 món" at bounding box center [149, 238] width 58 height 15
checkbox input "true"
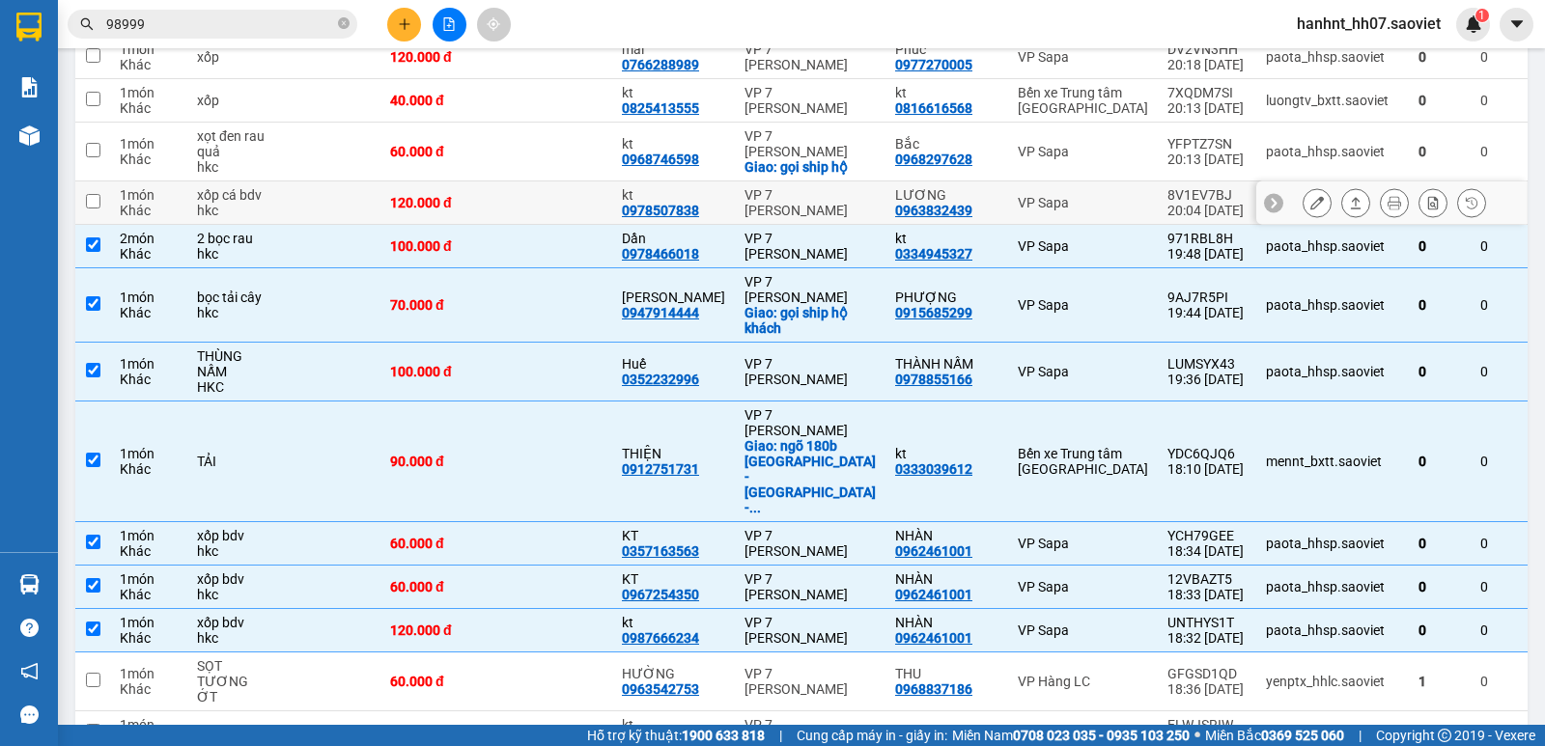
click at [141, 203] on div "Khác" at bounding box center [149, 210] width 58 height 15
checkbox input "true"
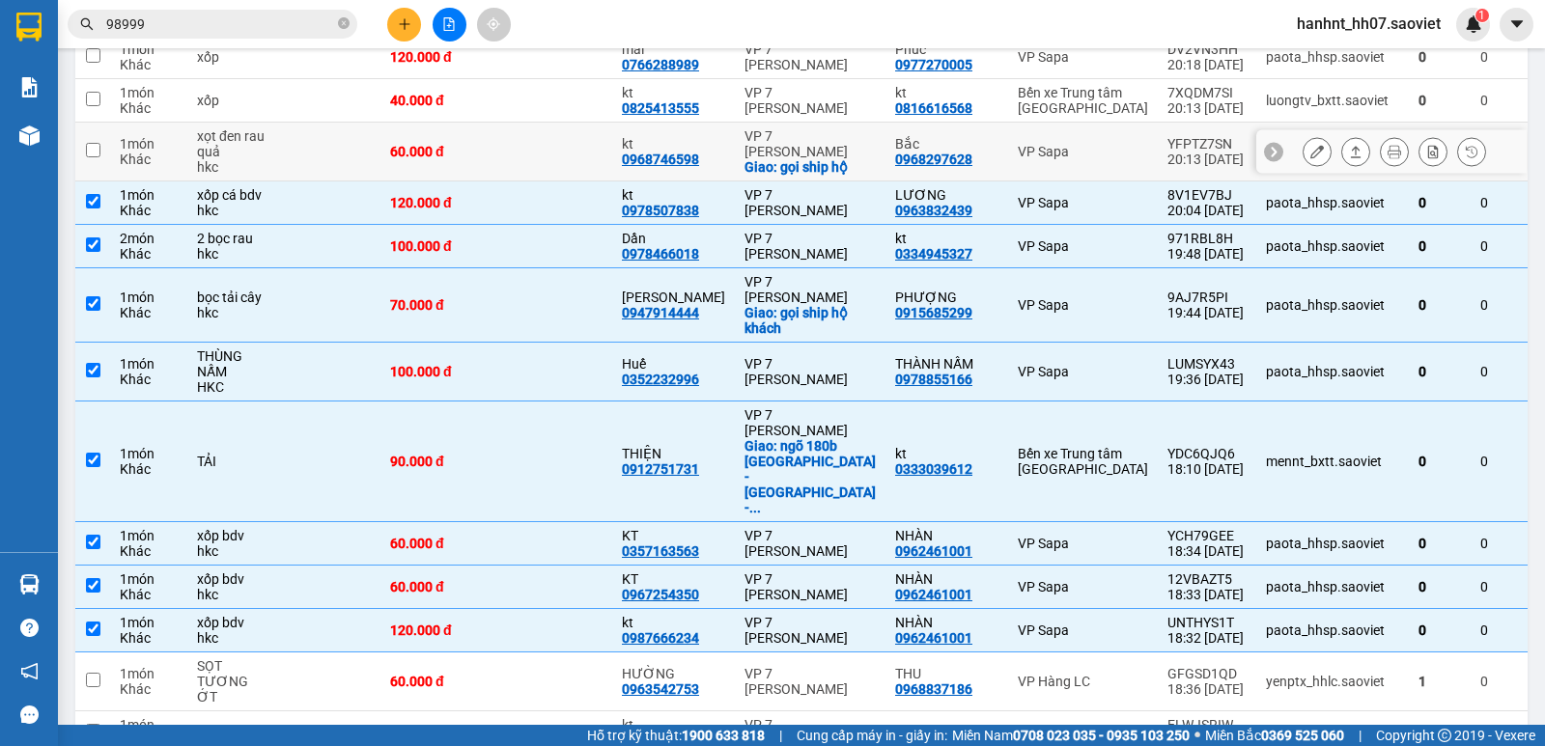
click at [150, 147] on div "1 món" at bounding box center [149, 143] width 58 height 15
checkbox input "true"
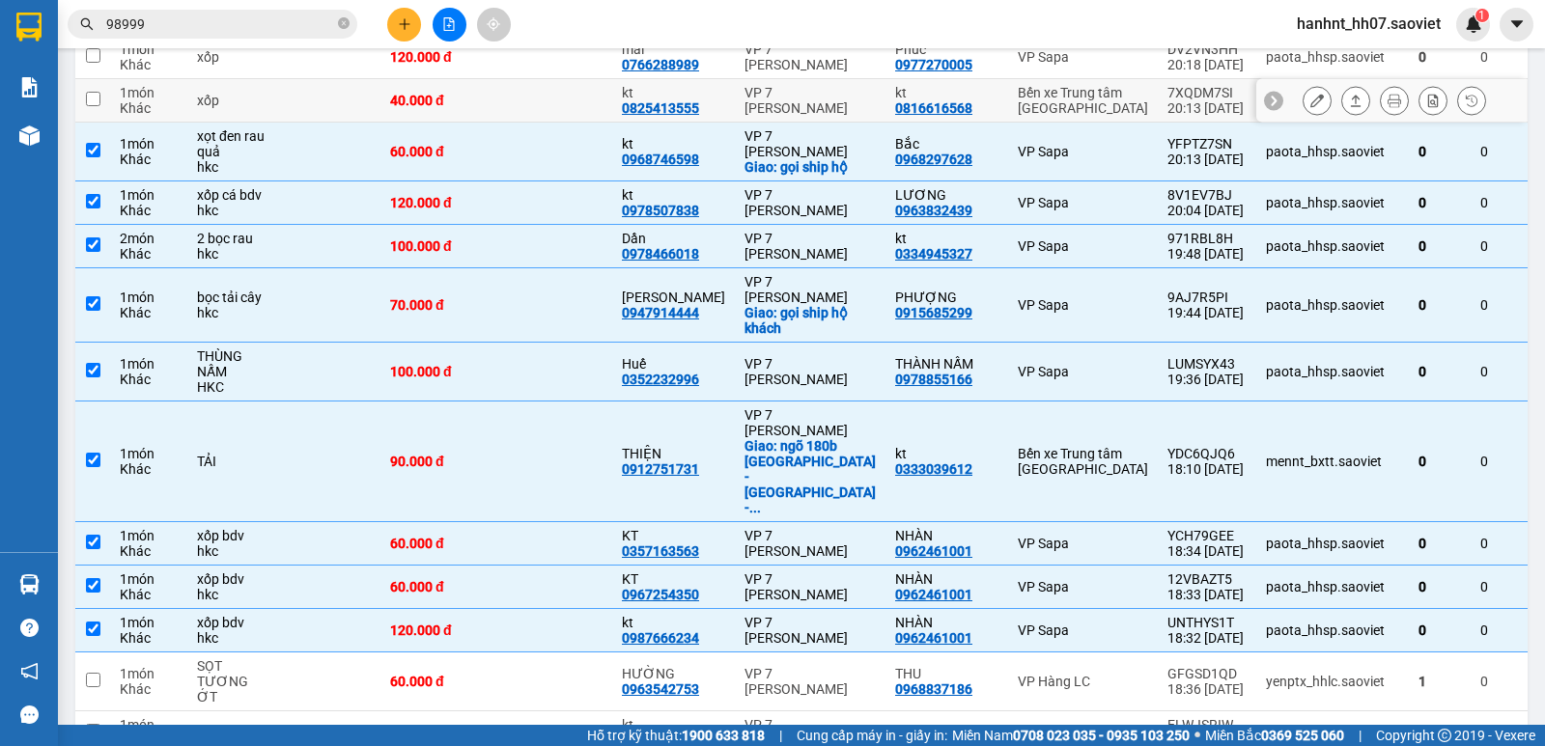
click at [154, 100] on div "1 món" at bounding box center [149, 92] width 58 height 15
checkbox input "true"
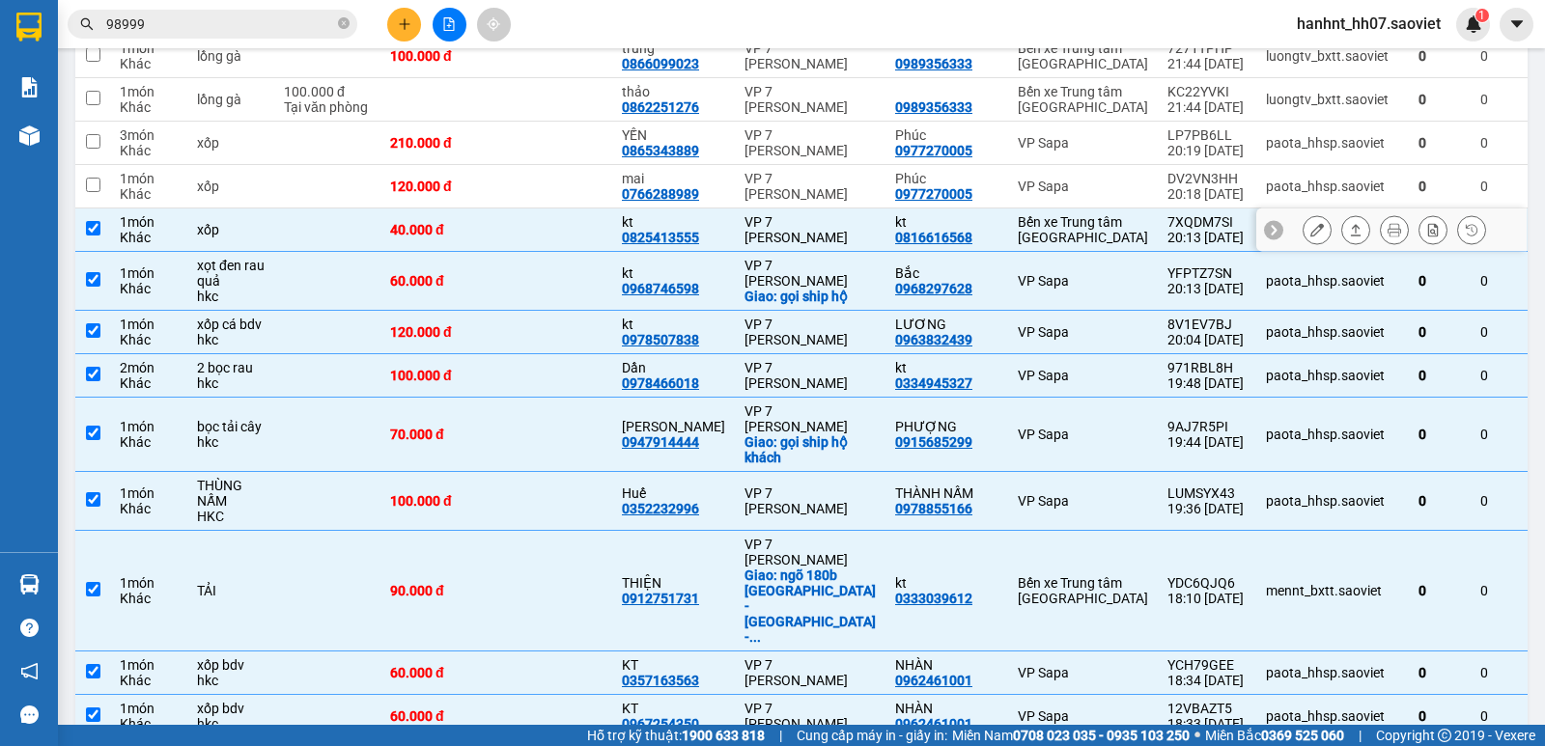
scroll to position [258, 0]
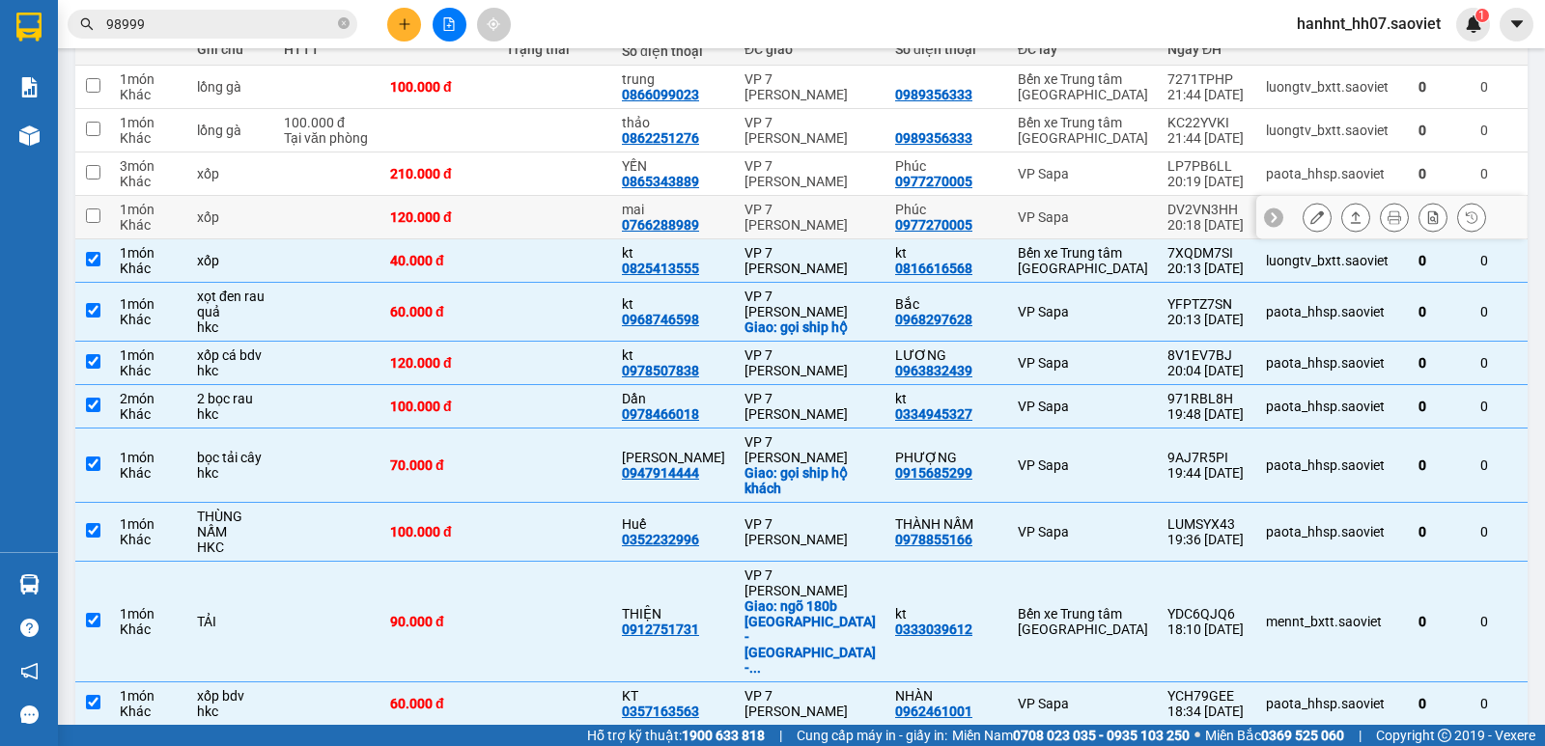
click at [132, 212] on div "1 món" at bounding box center [149, 209] width 58 height 15
checkbox input "true"
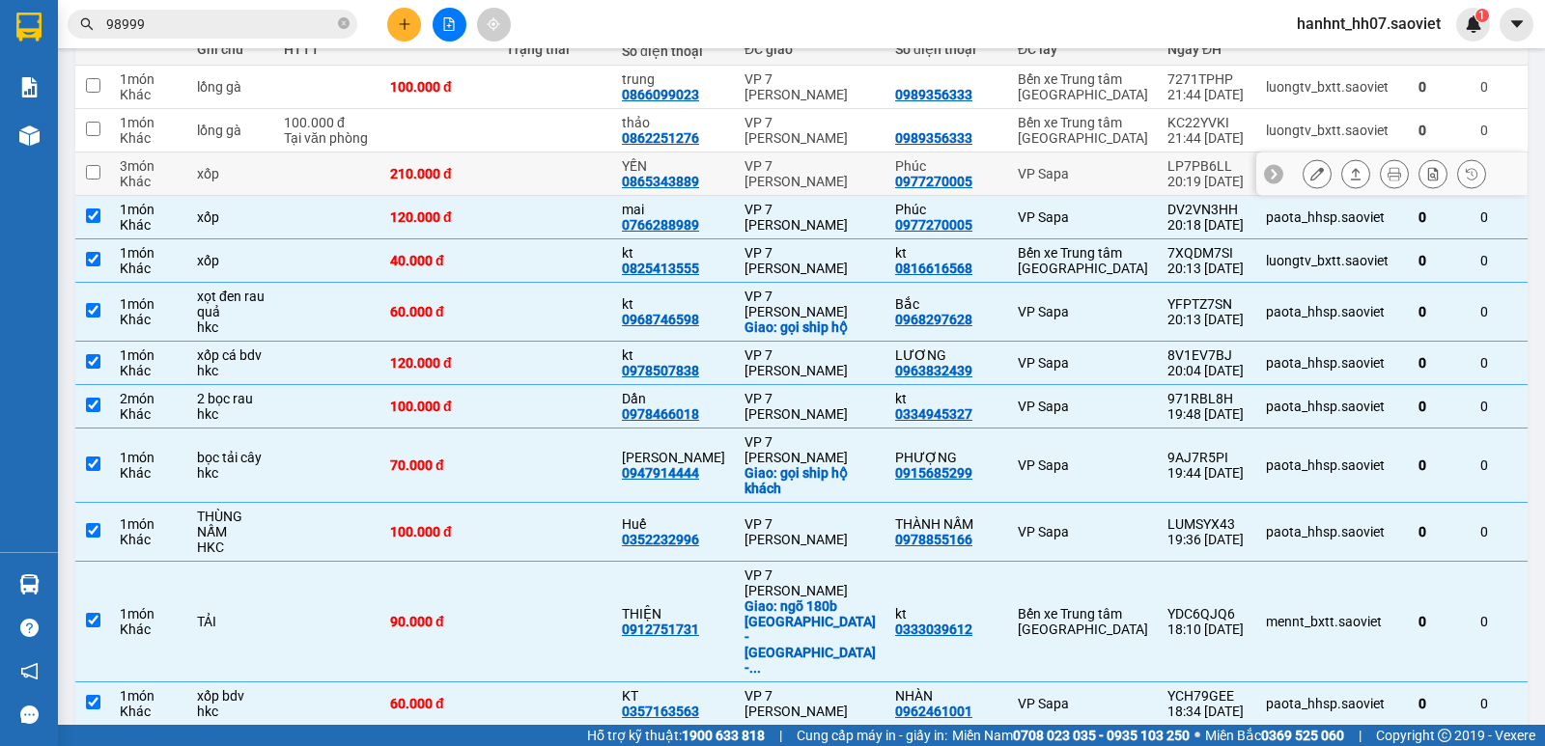
click at [132, 178] on div "Khác" at bounding box center [149, 181] width 58 height 15
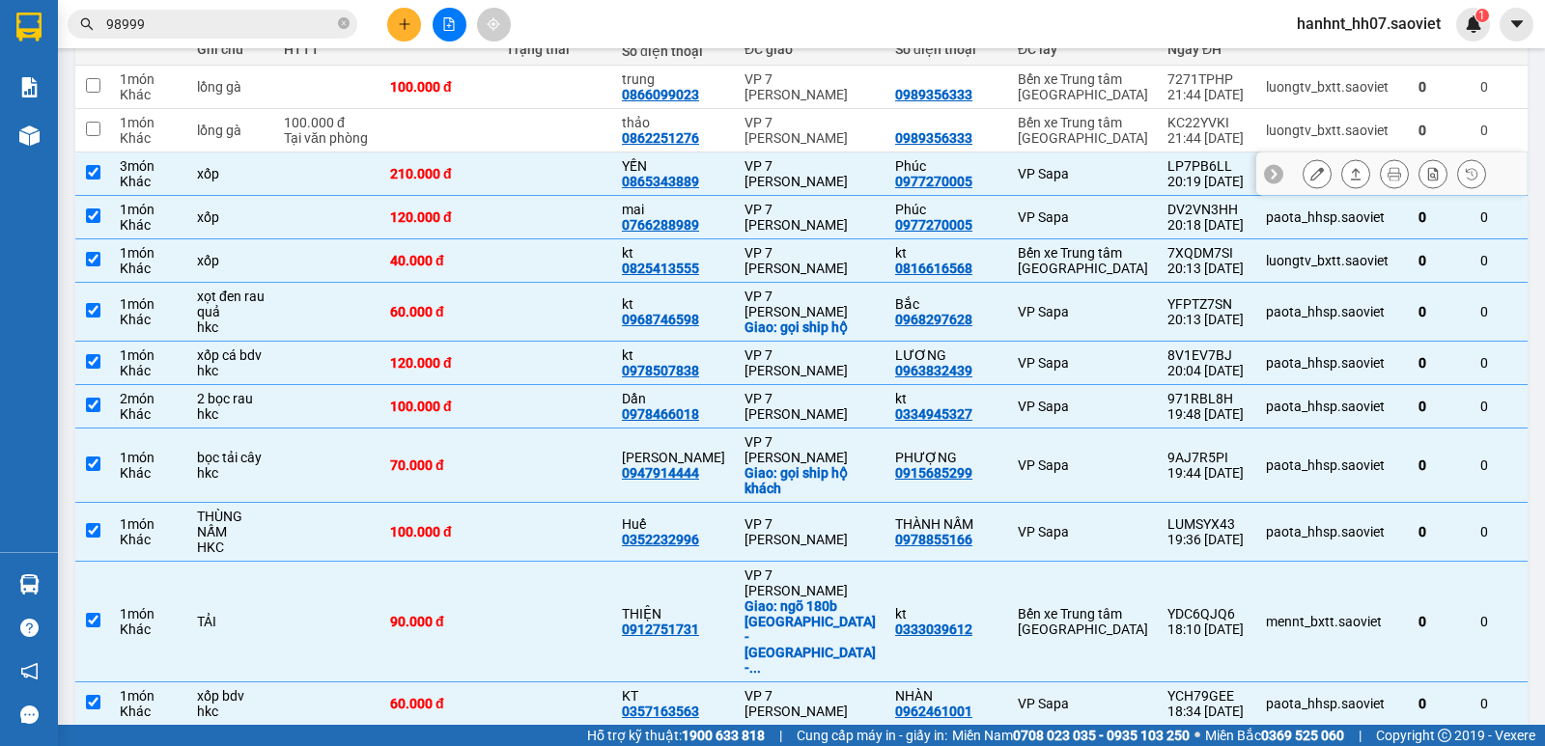
checkbox input "true"
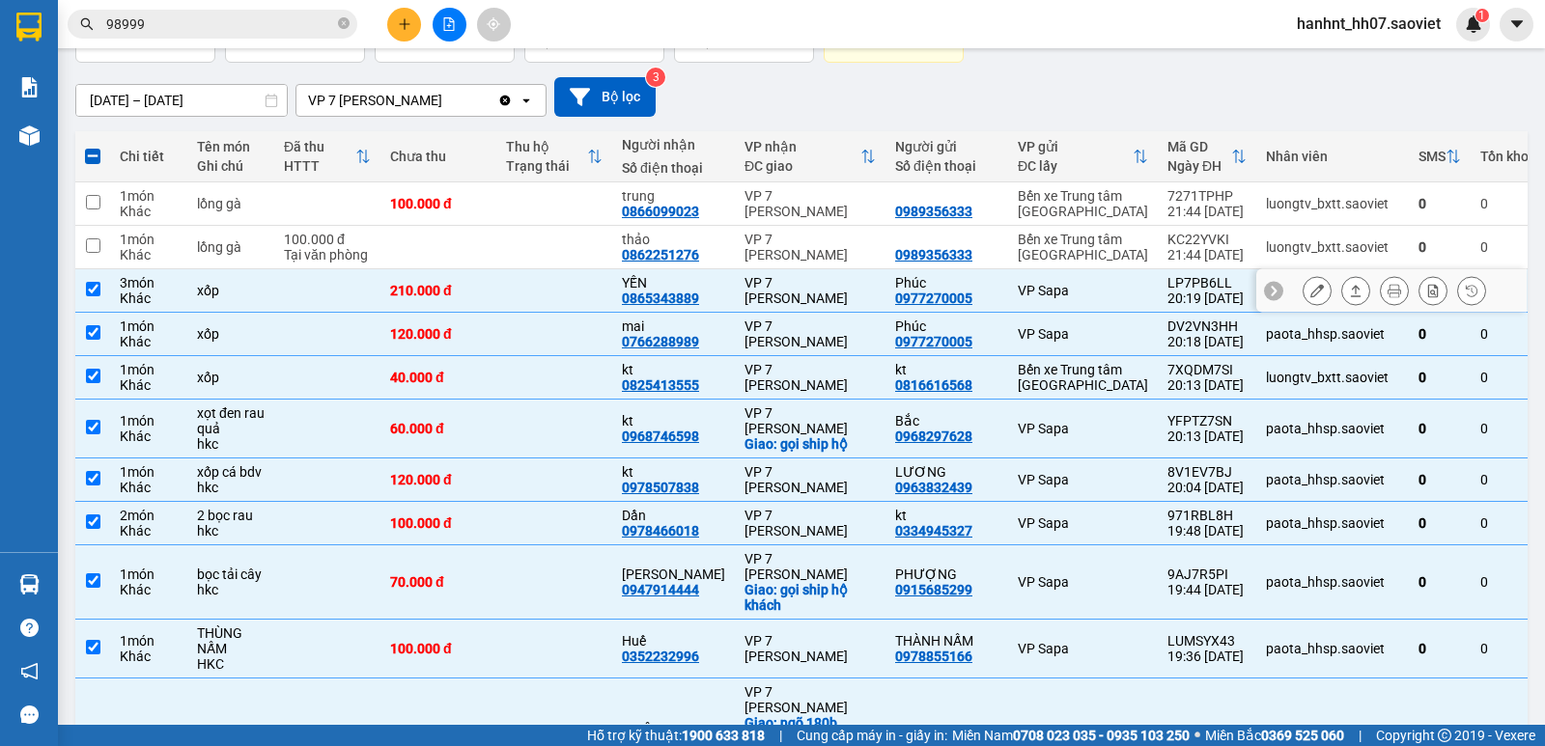
scroll to position [128, 0]
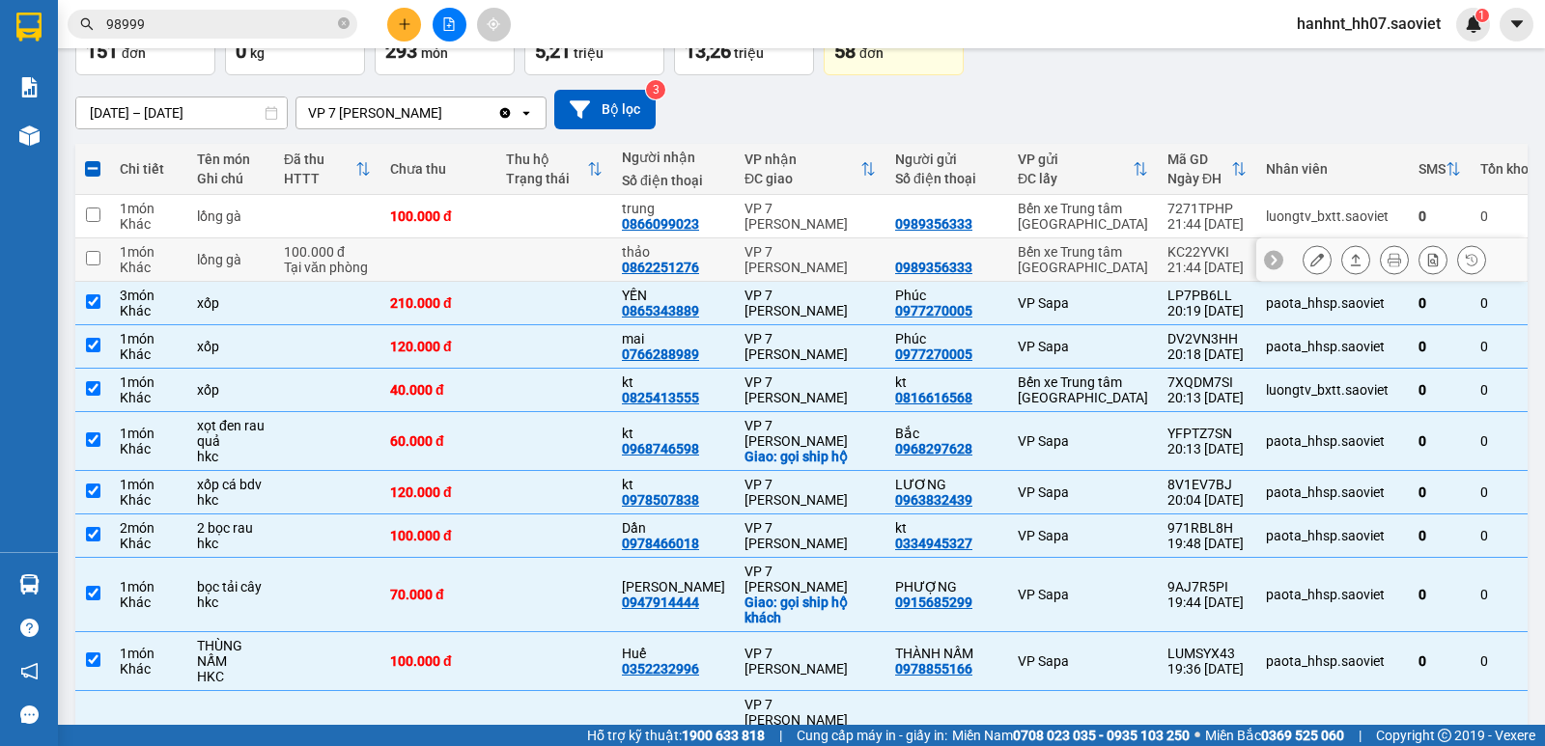
click at [136, 251] on div "1 món" at bounding box center [149, 251] width 58 height 15
checkbox input "true"
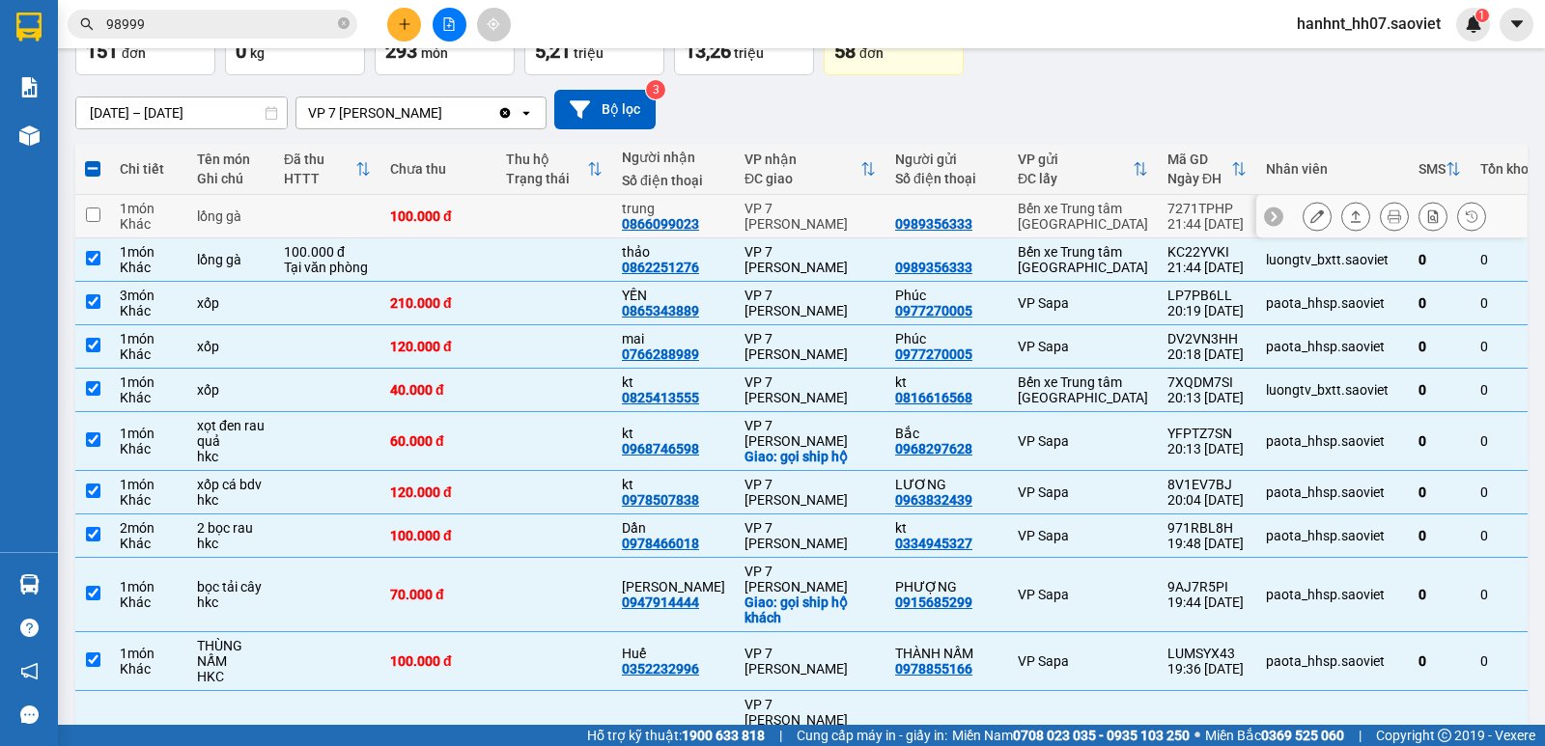
click at [136, 221] on div "Khác" at bounding box center [149, 223] width 58 height 15
checkbox input "true"
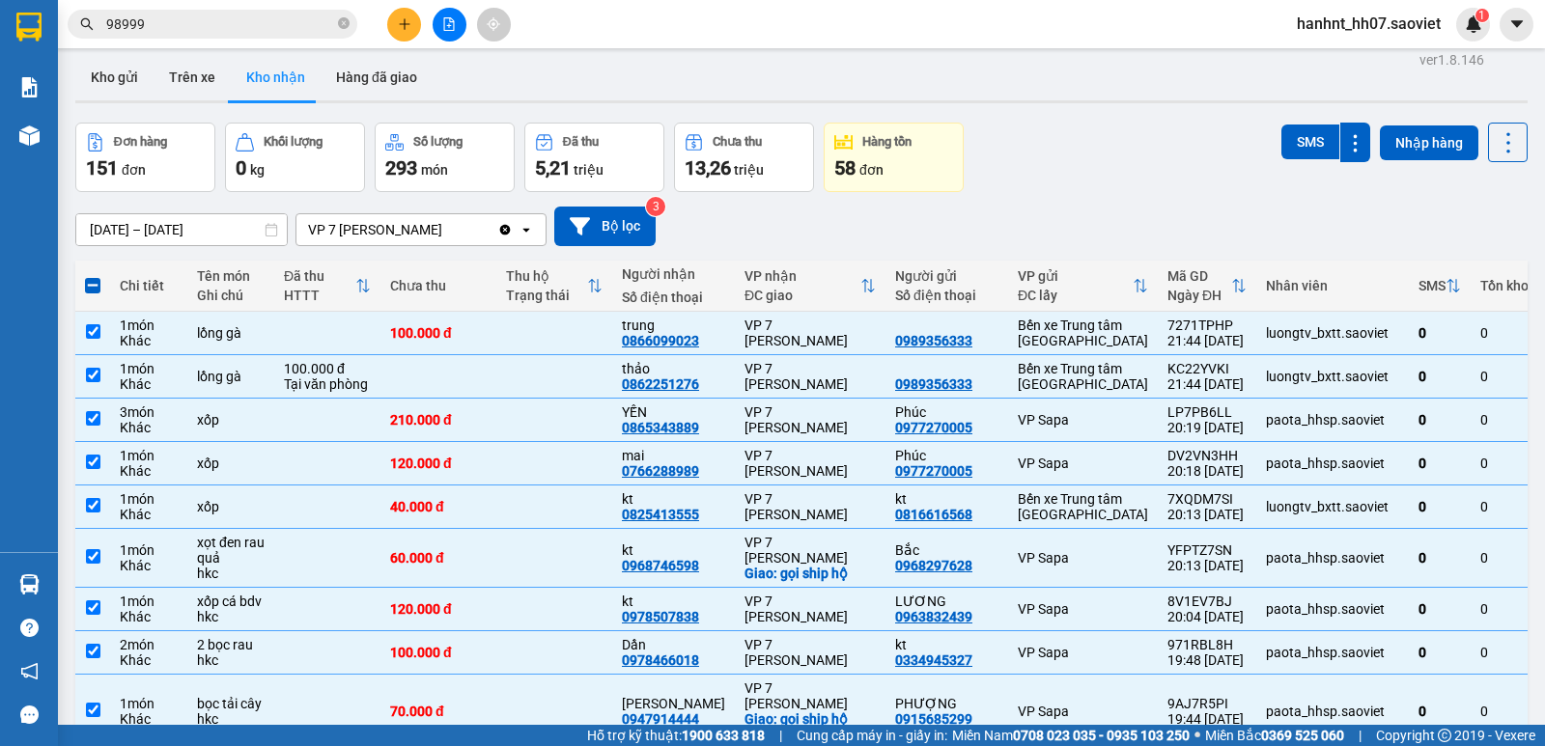
scroll to position [0, 0]
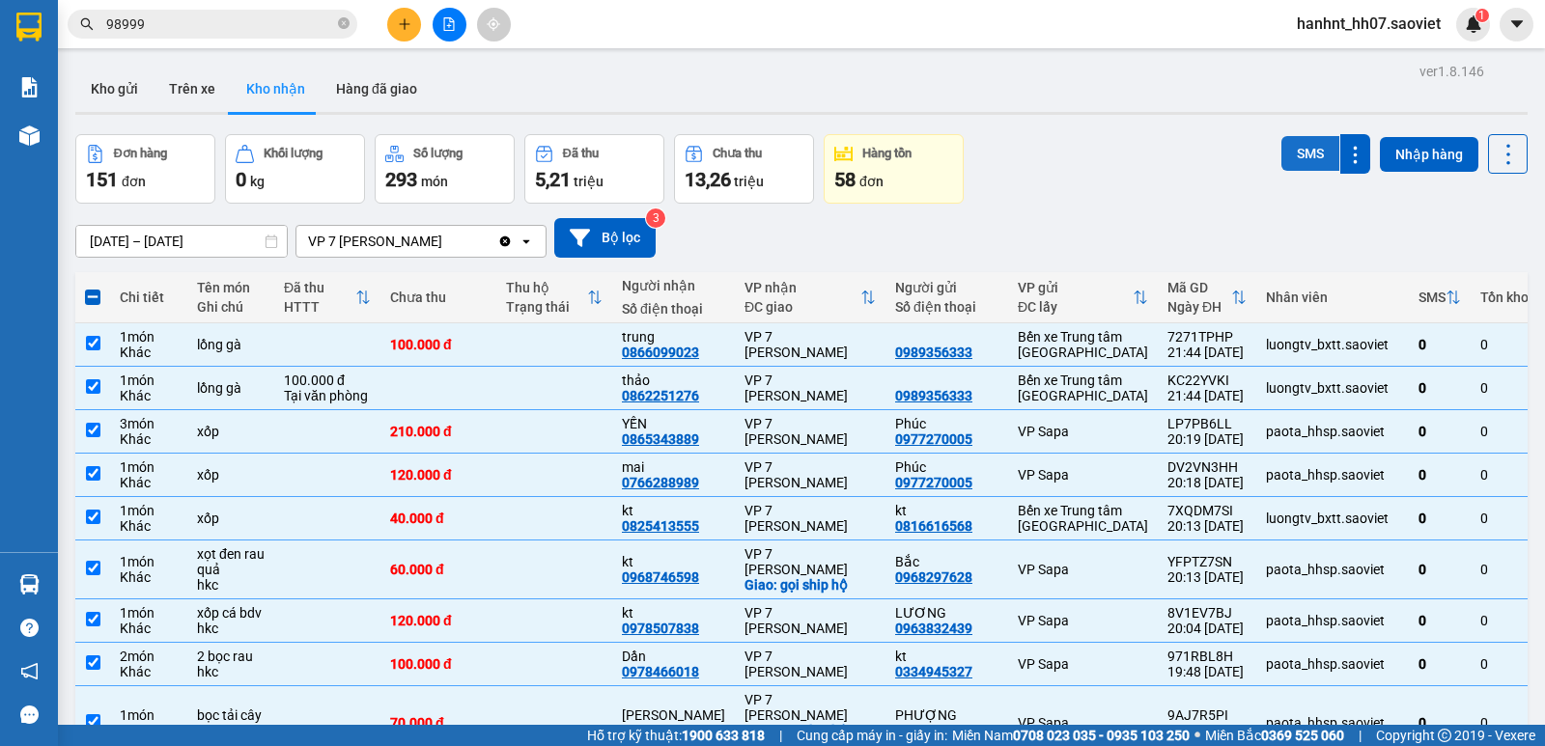
click at [1287, 153] on button "SMS" at bounding box center [1310, 153] width 58 height 35
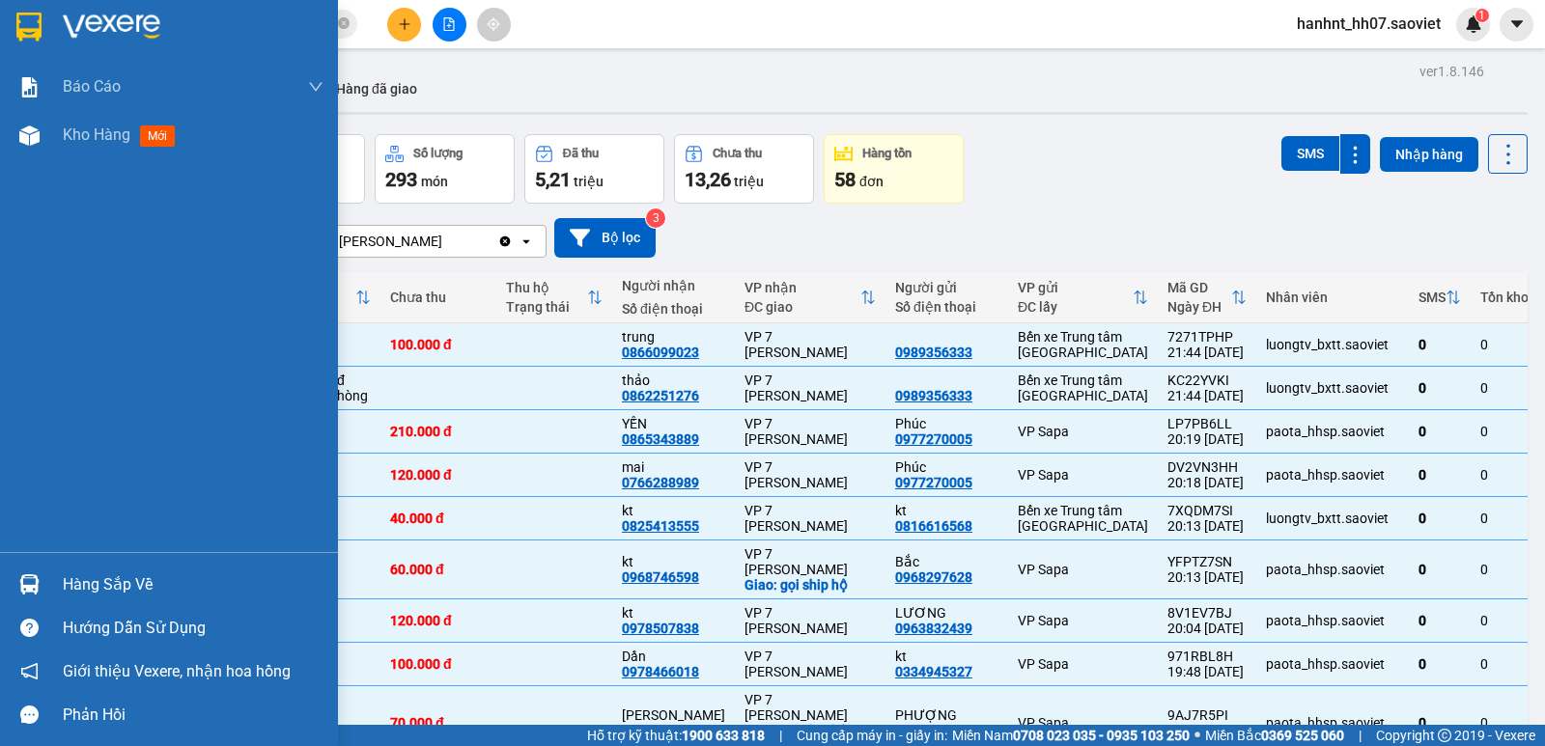
click at [60, 578] on div "Hàng sắp về" at bounding box center [169, 584] width 338 height 43
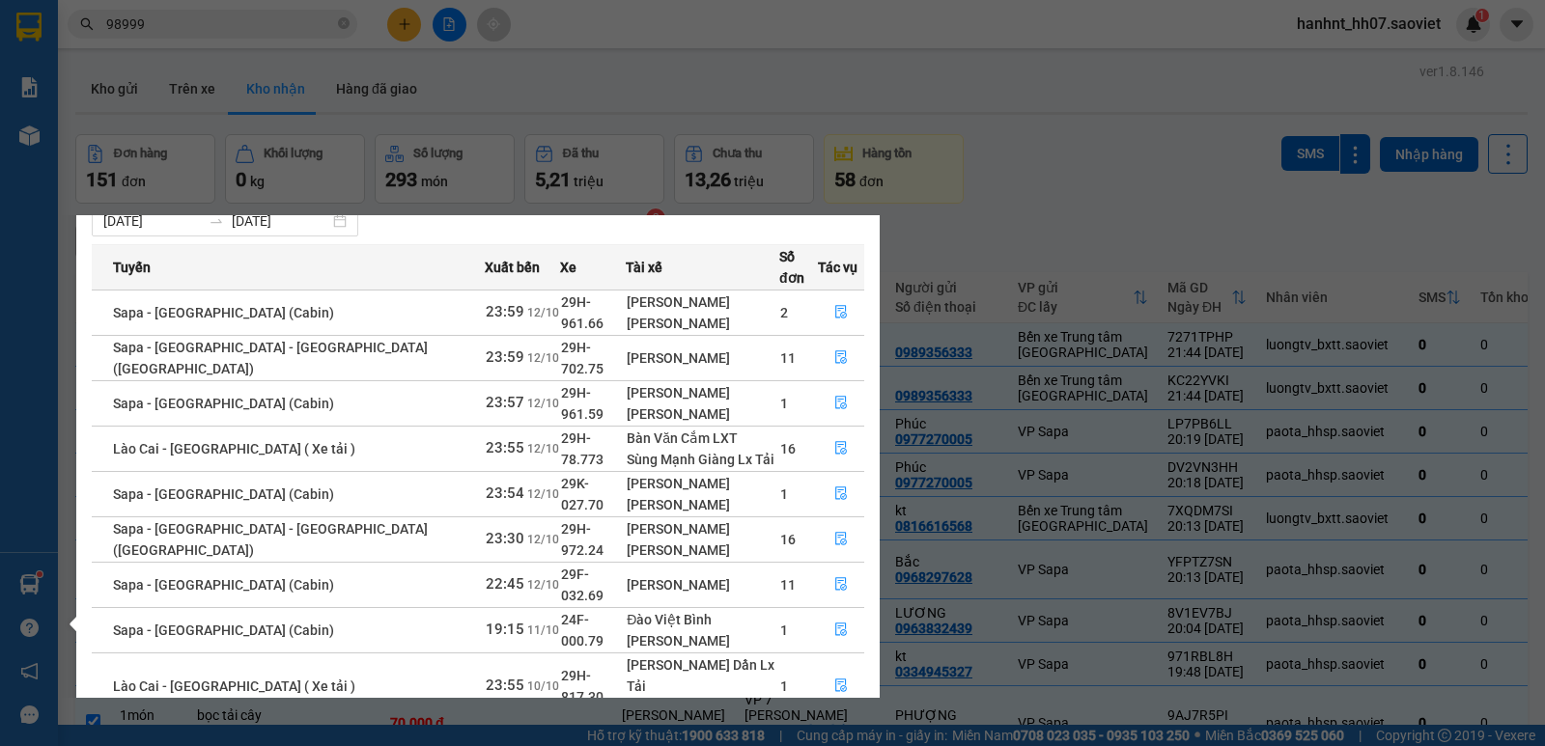
scroll to position [63, 0]
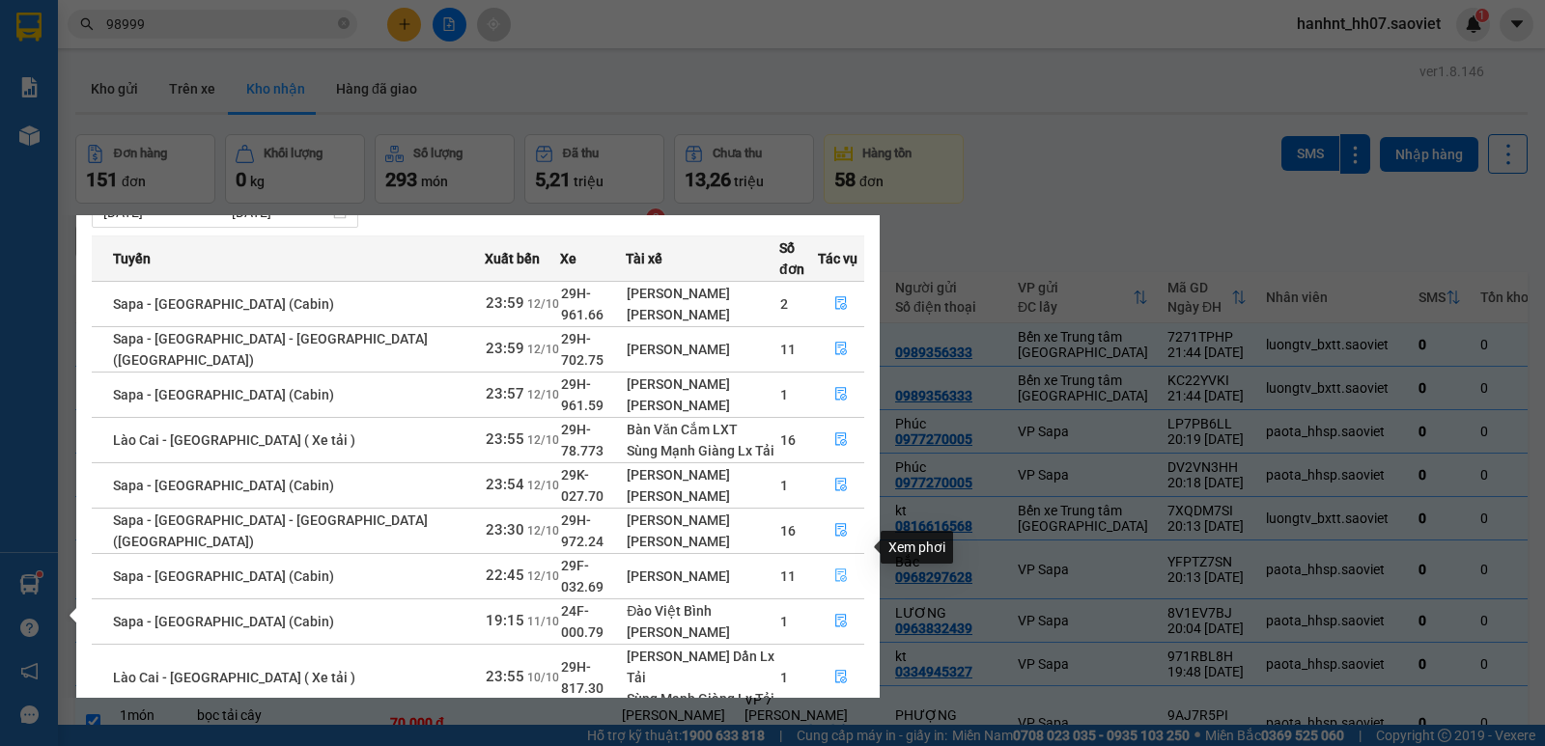
click at [834, 569] on icon "file-done" at bounding box center [841, 576] width 14 height 14
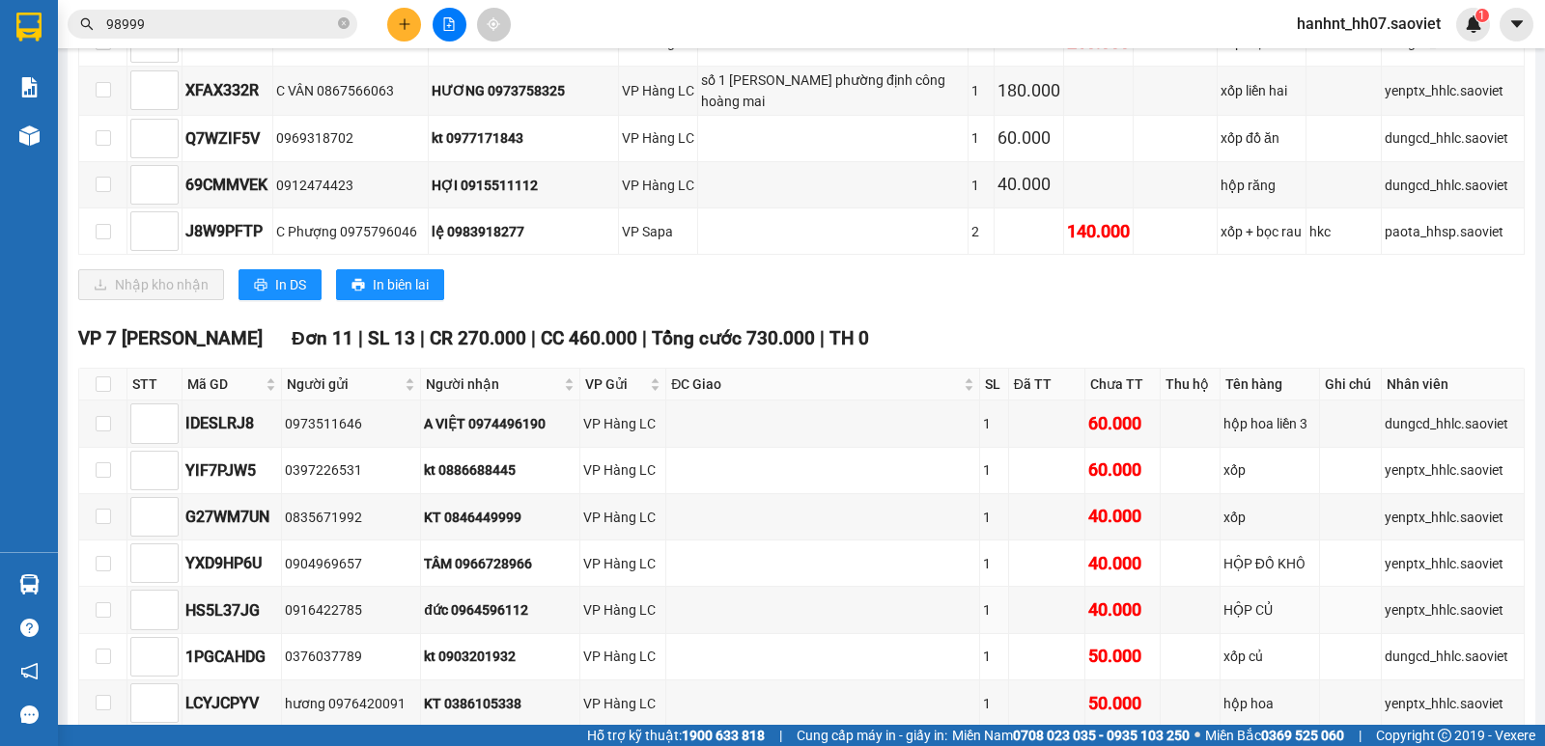
scroll to position [1223, 0]
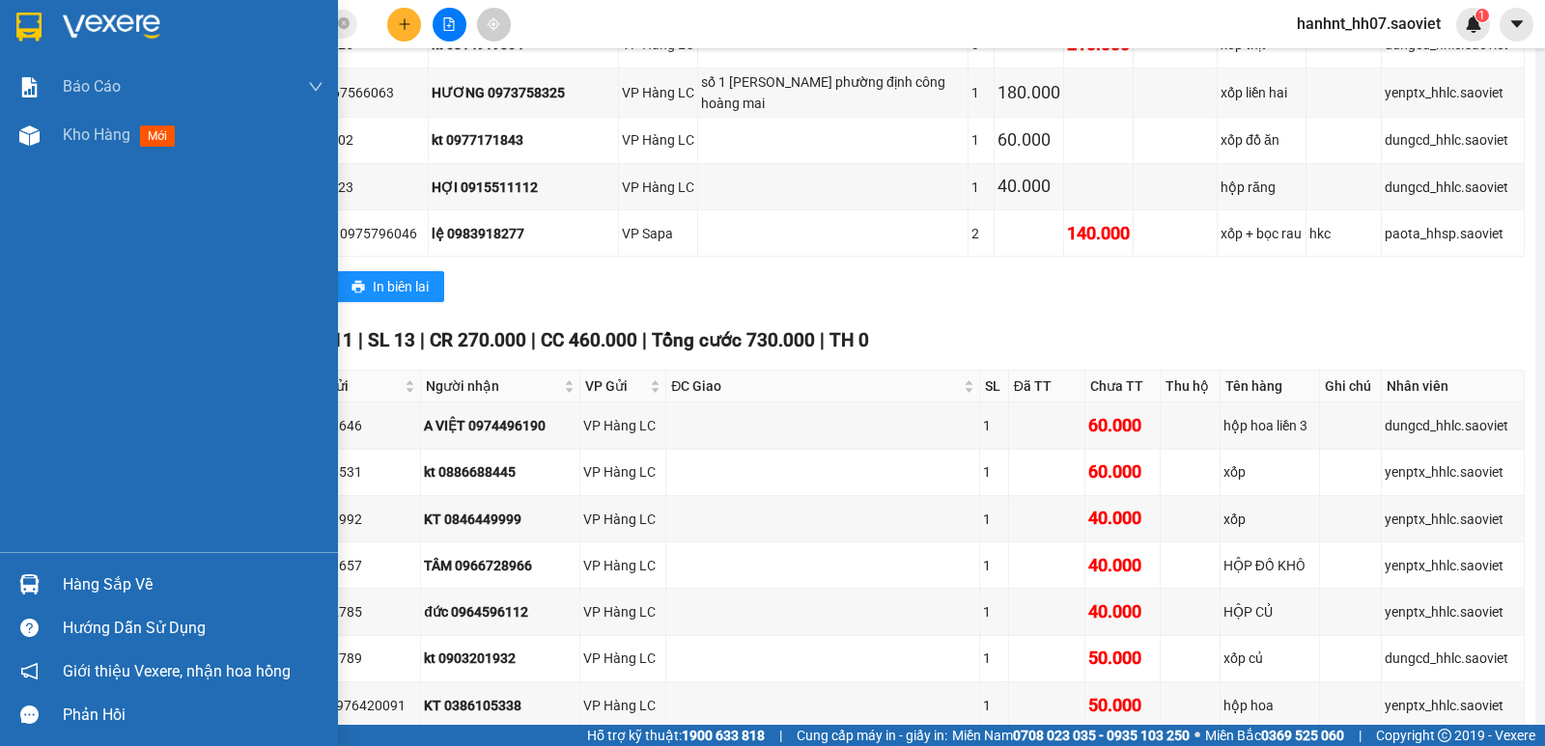
click at [128, 593] on div "Hàng sắp về" at bounding box center [193, 585] width 261 height 29
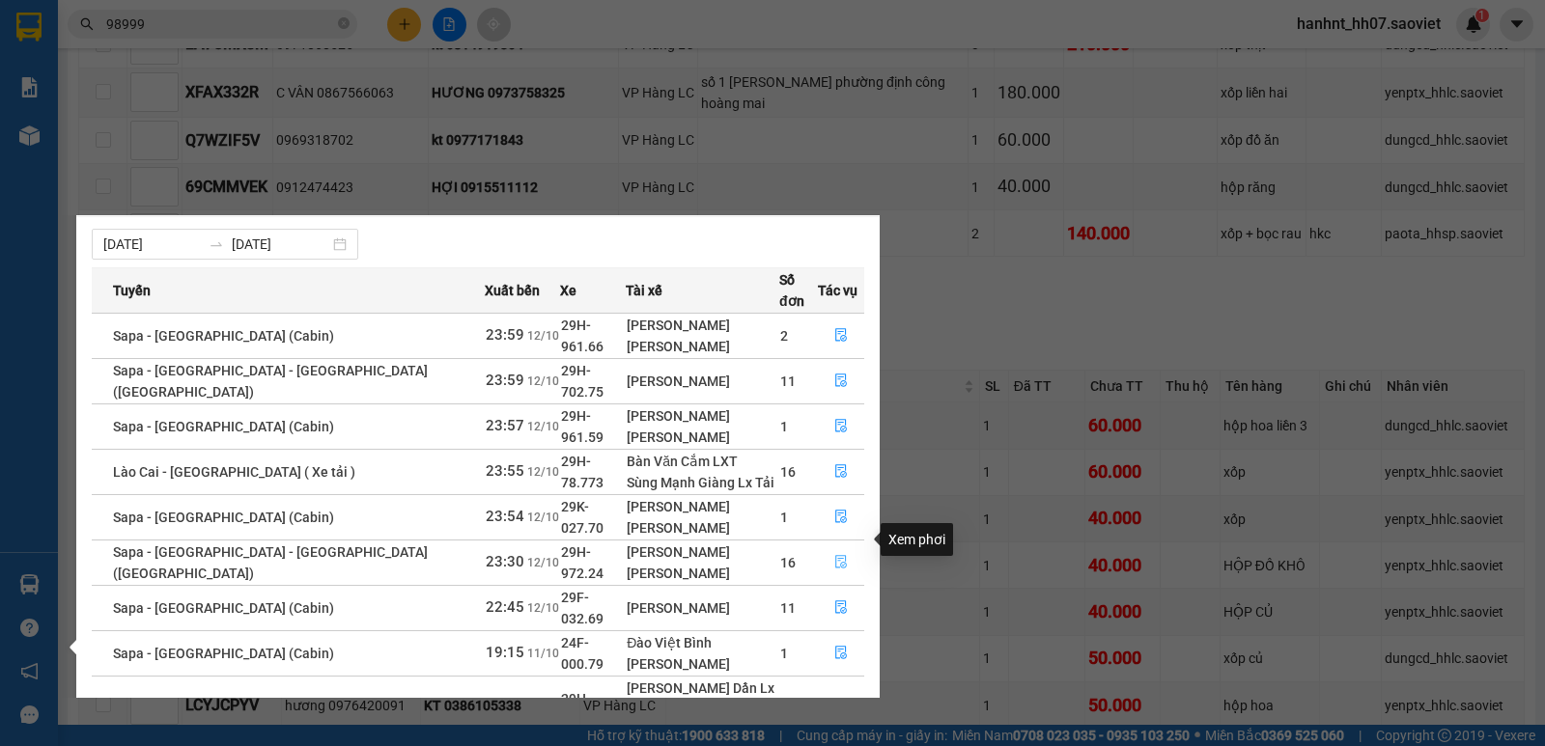
click at [835, 556] on icon "file-done" at bounding box center [841, 563] width 12 height 14
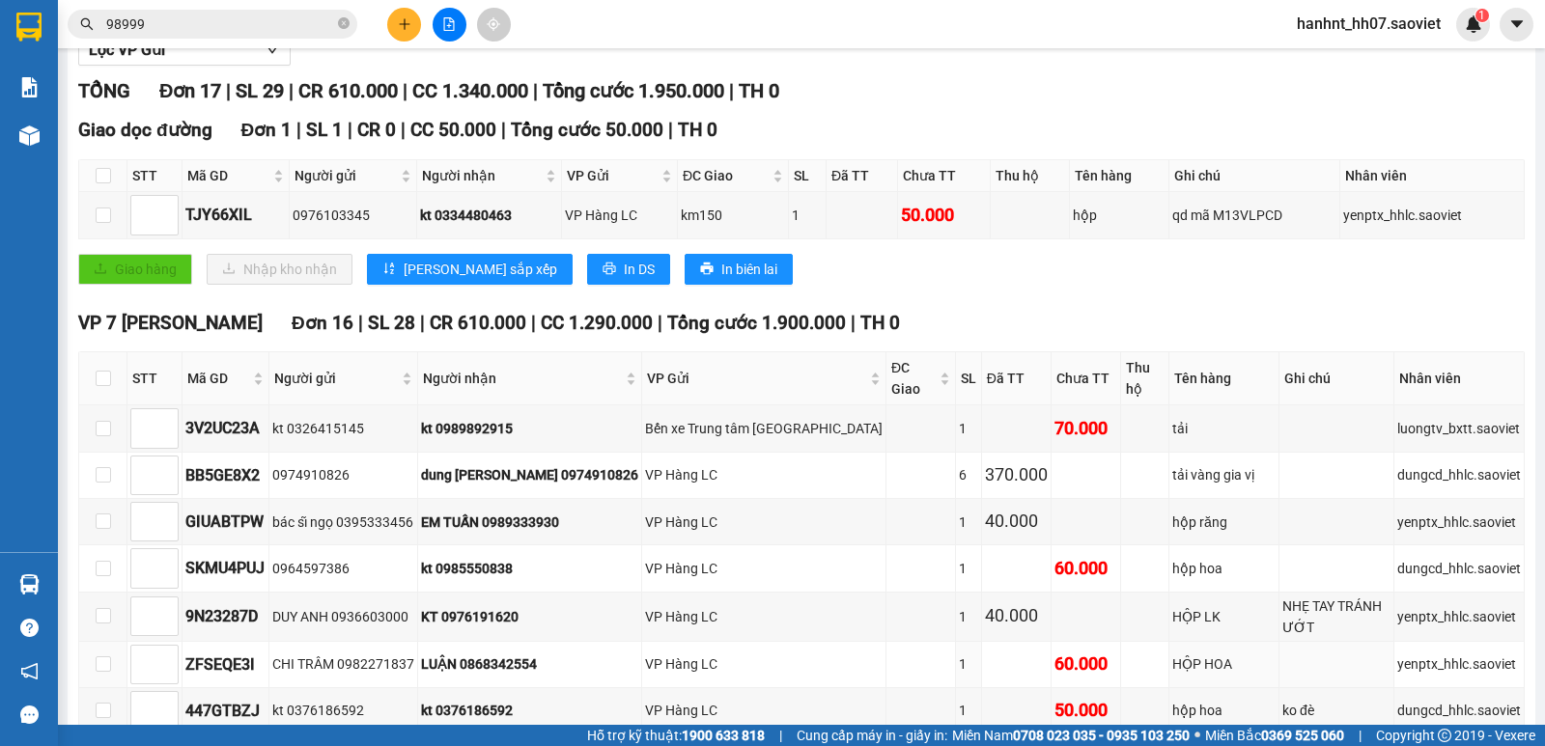
scroll to position [234, 0]
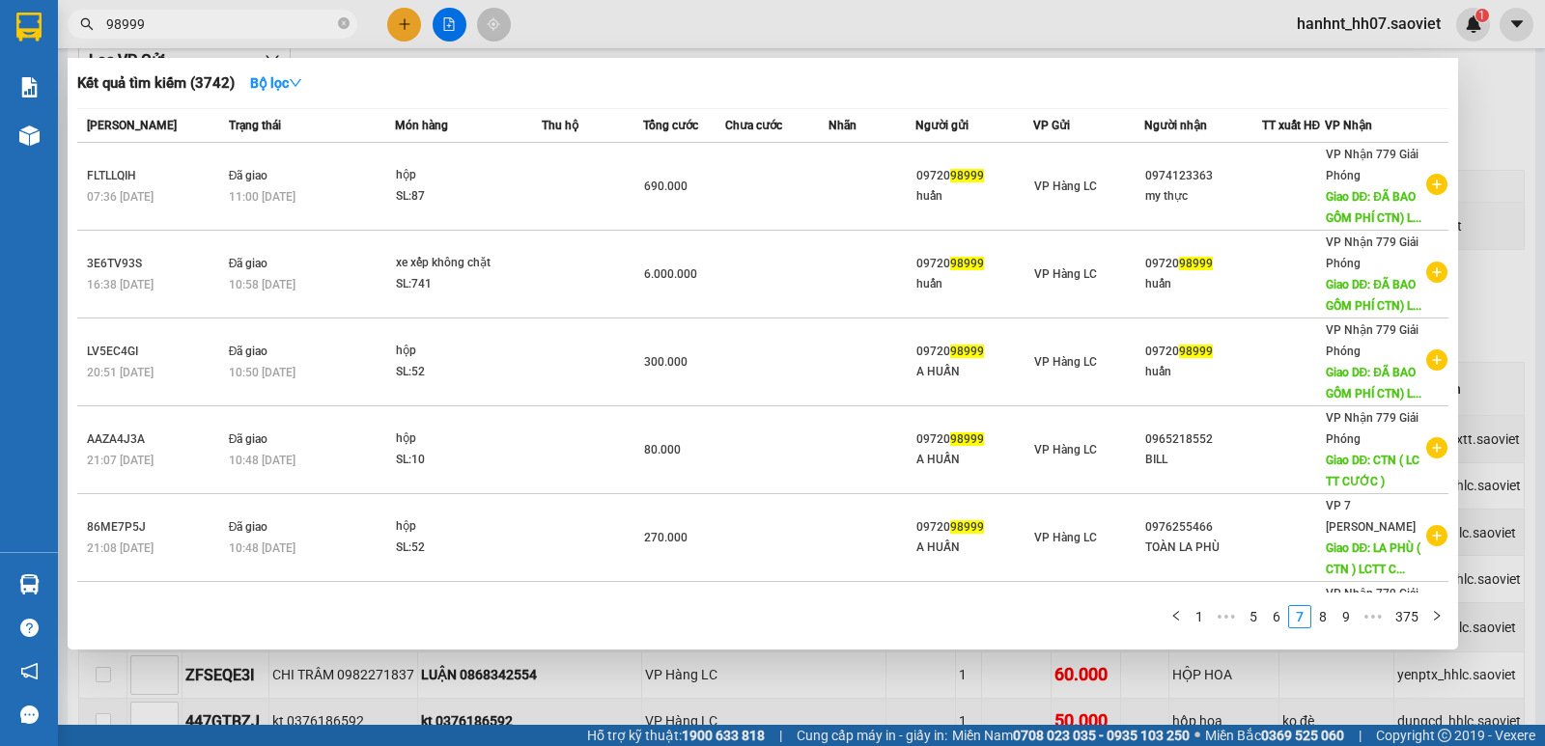
click at [310, 33] on input "98999" at bounding box center [220, 24] width 228 height 21
click at [344, 23] on icon "close-circle" at bounding box center [344, 23] width 12 height 12
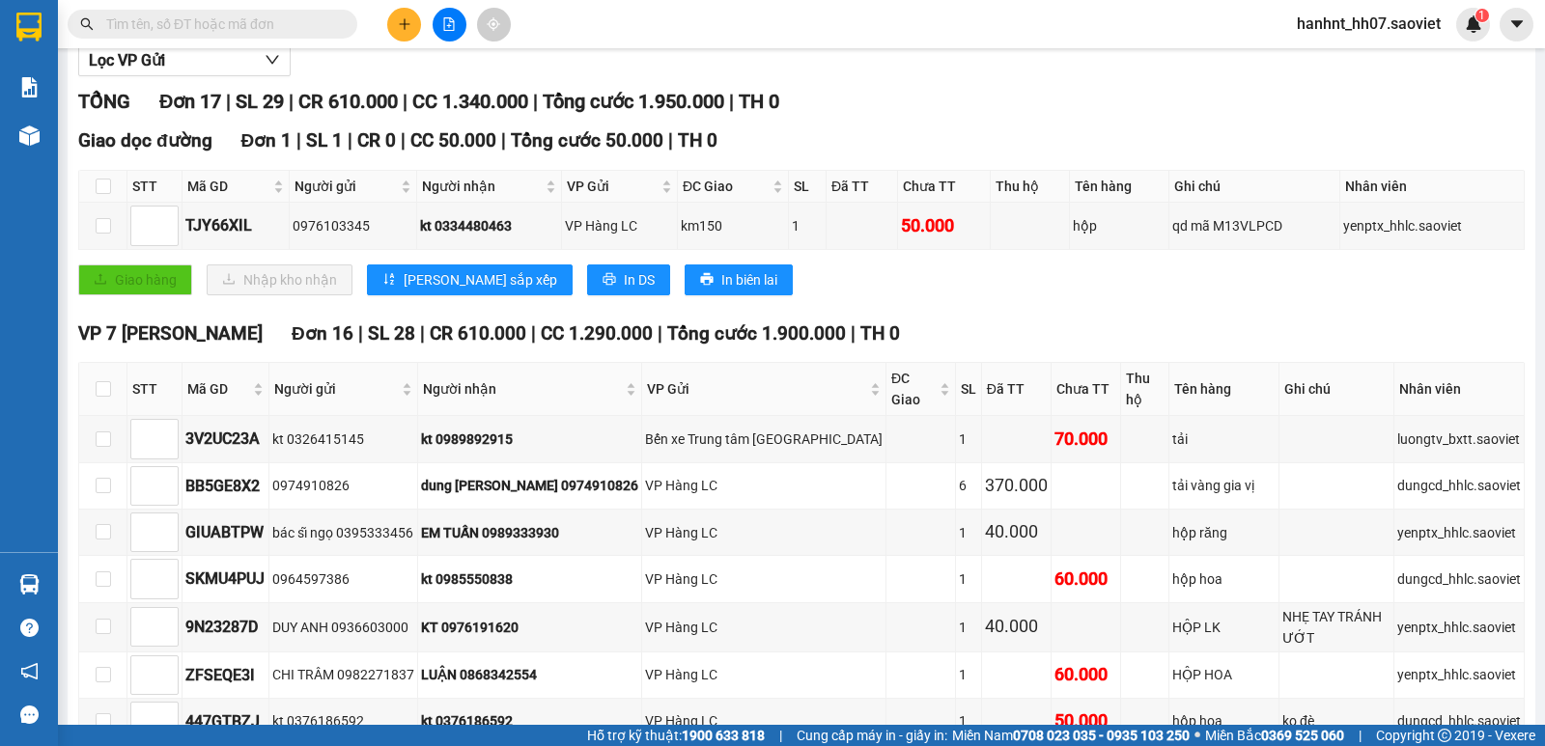
click at [295, 26] on input "text" at bounding box center [220, 24] width 228 height 21
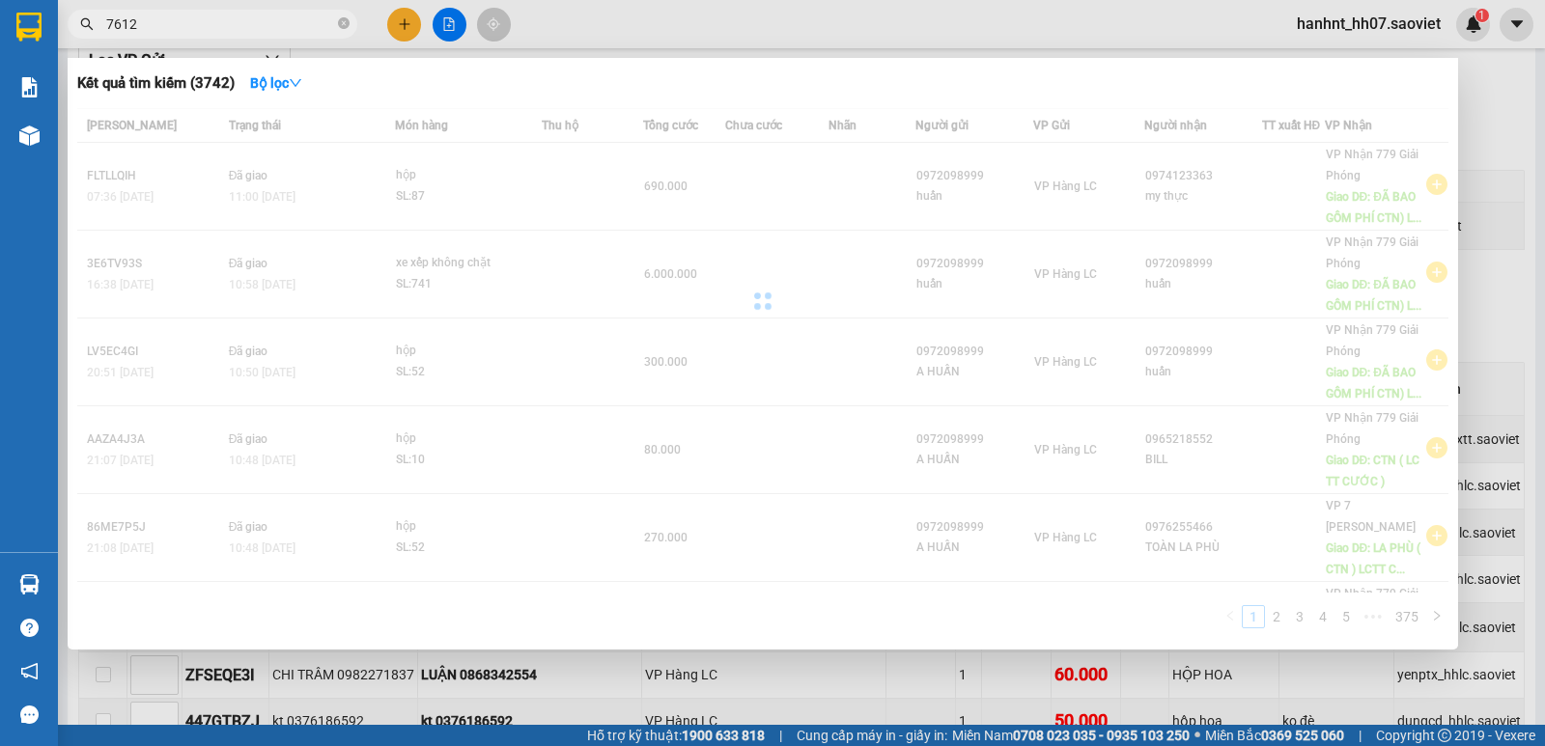
type input "76120"
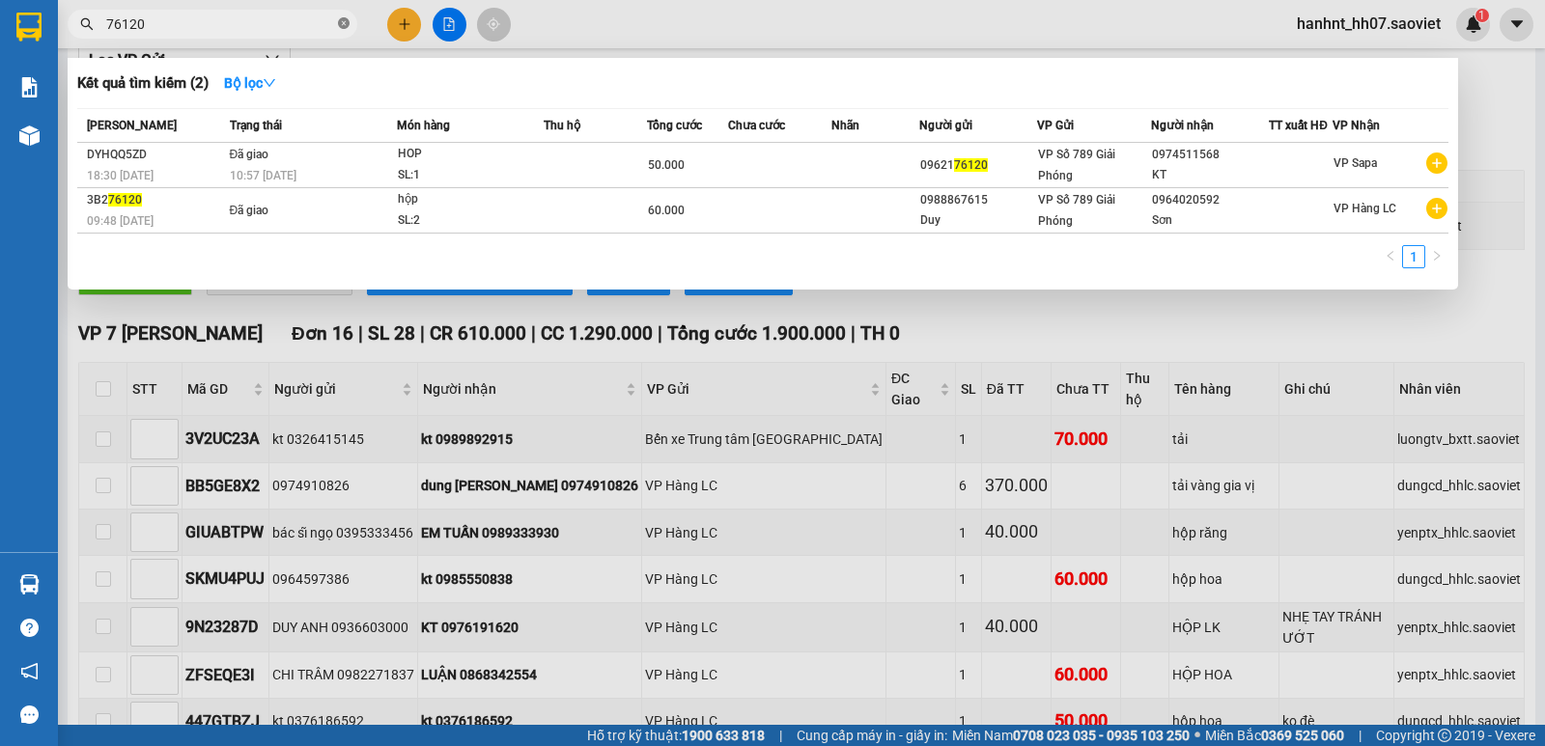
click at [344, 26] on icon "close-circle" at bounding box center [344, 23] width 12 height 12
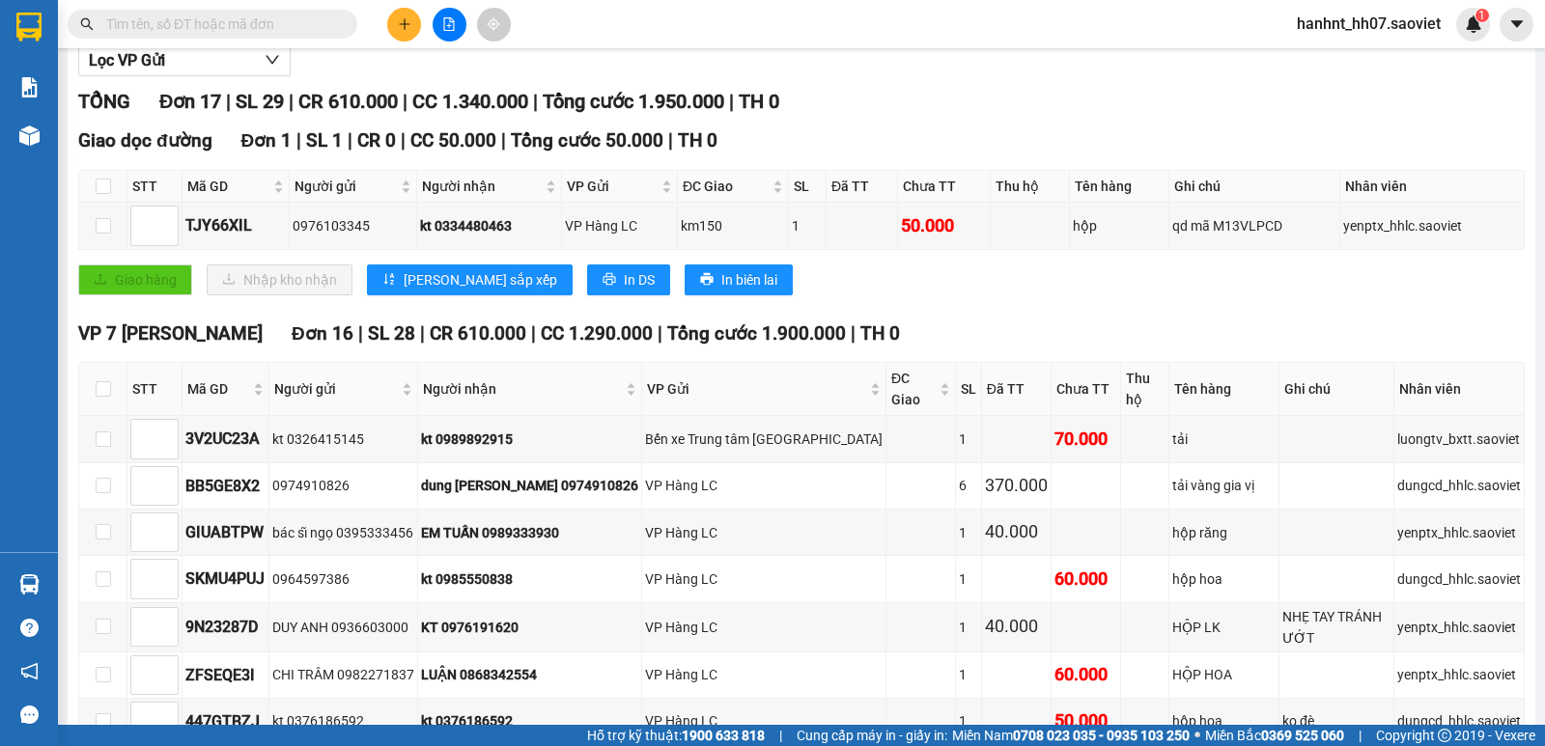
click at [325, 23] on input "text" at bounding box center [220, 24] width 228 height 21
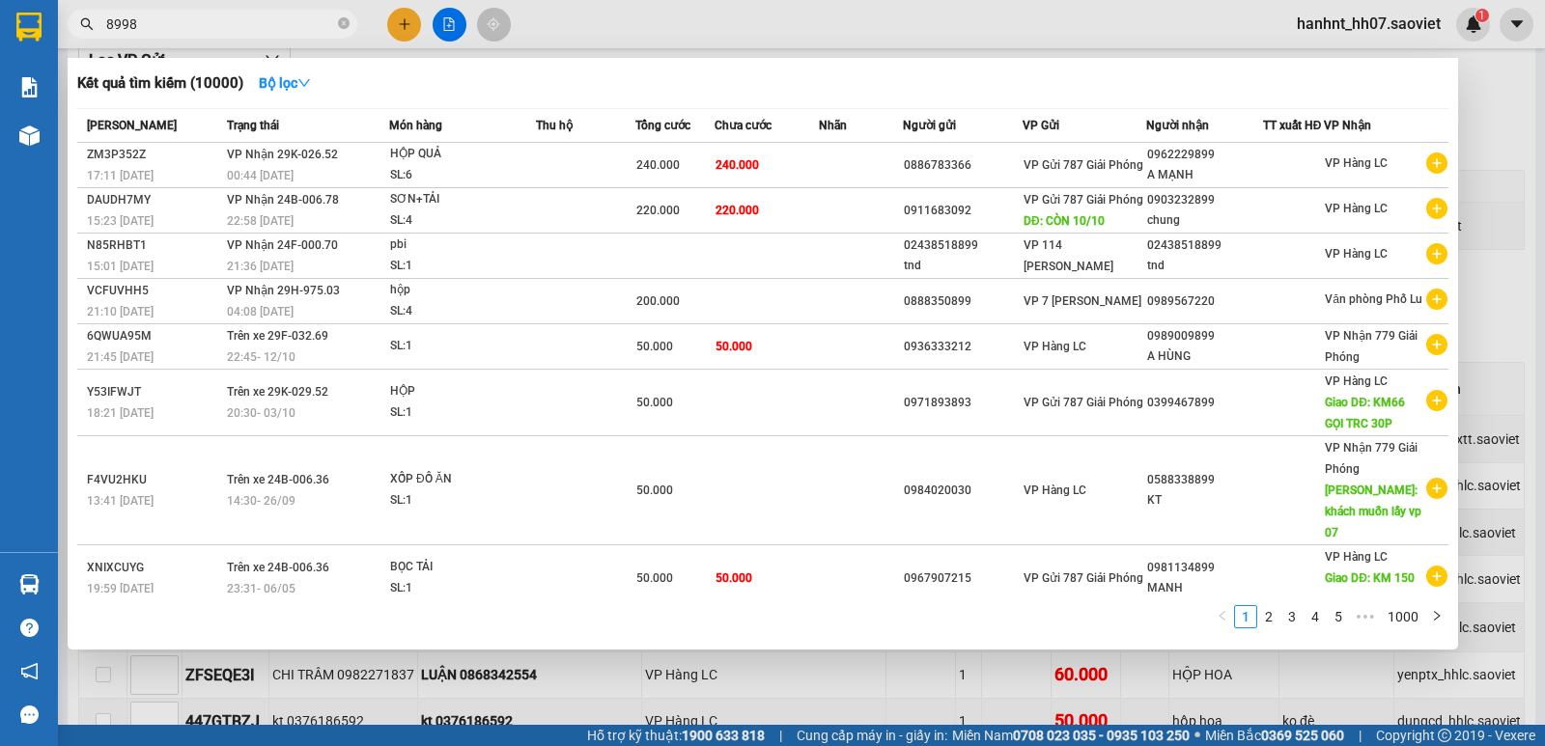
type input "89984"
